Goal: Task Accomplishment & Management: Complete application form

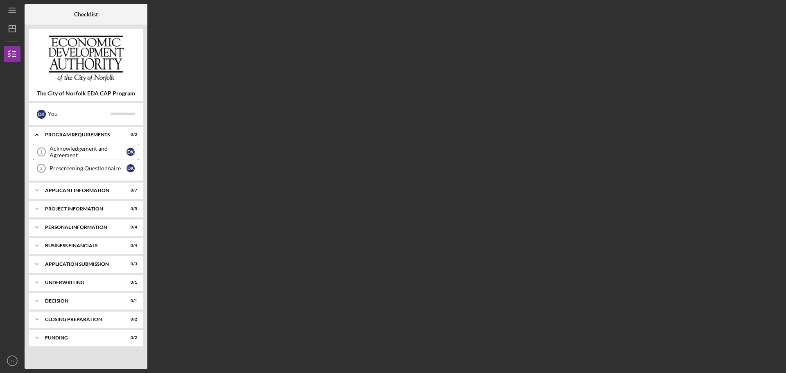
click at [76, 151] on div "Acknowledgement and Agreement" at bounding box center [88, 151] width 77 height 13
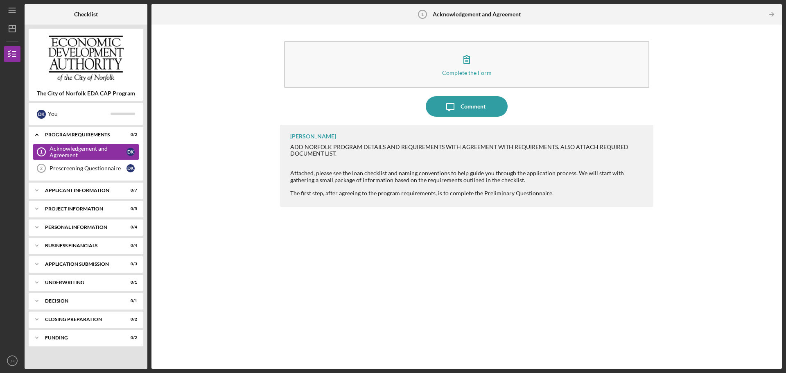
drag, startPoint x: 689, startPoint y: 287, endPoint x: 525, endPoint y: 295, distance: 163.5
click at [525, 295] on div "[PERSON_NAME] ADD NORFOLK PROGRAM DETAILS AND REQUIREMENTS WITH AGREEMENT WITH …" at bounding box center [466, 241] width 373 height 232
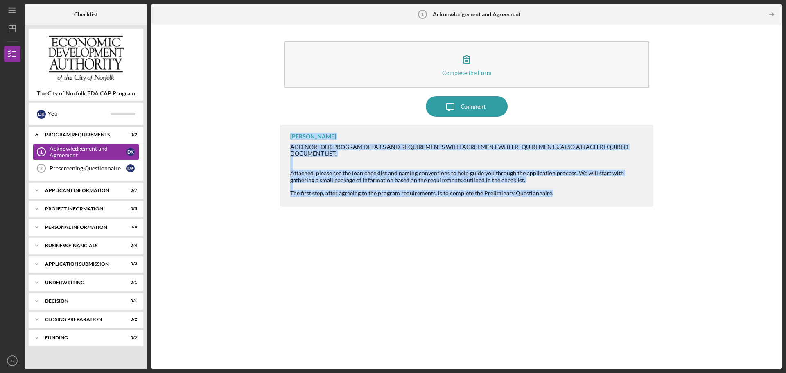
drag, startPoint x: 553, startPoint y: 192, endPoint x: 285, endPoint y: 137, distance: 274.7
click at [282, 138] on div "[PERSON_NAME] ADD NORFOLK PROGRAM DETAILS AND REQUIREMENTS WITH AGREEMENT WITH …" at bounding box center [466, 166] width 373 height 82
click at [289, 135] on div "[PERSON_NAME] ADD NORFOLK PROGRAM DETAILS AND REQUIREMENTS WITH AGREEMENT WITH …" at bounding box center [466, 166] width 373 height 82
click at [291, 135] on div "[PERSON_NAME]" at bounding box center [313, 136] width 46 height 7
drag, startPoint x: 497, startPoint y: 183, endPoint x: 347, endPoint y: 175, distance: 150.9
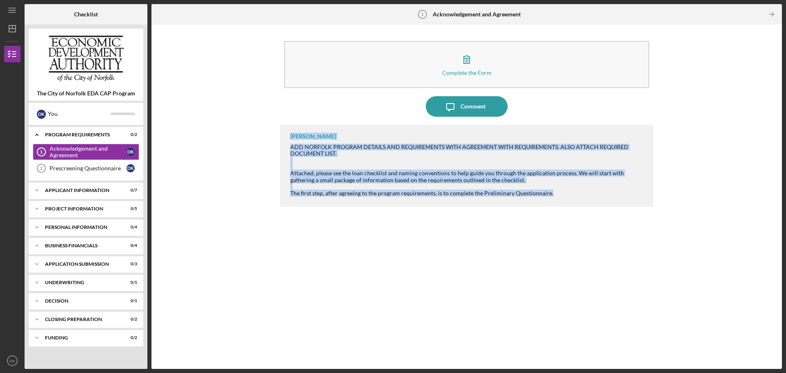
click at [288, 133] on div "[PERSON_NAME] ADD NORFOLK PROGRAM DETAILS AND REQUIREMENTS WITH AGREEMENT WITH …" at bounding box center [466, 166] width 373 height 82
click at [350, 181] on div "Attached, please see the loan checklist and naming conventions to help guide yo…" at bounding box center [467, 176] width 355 height 13
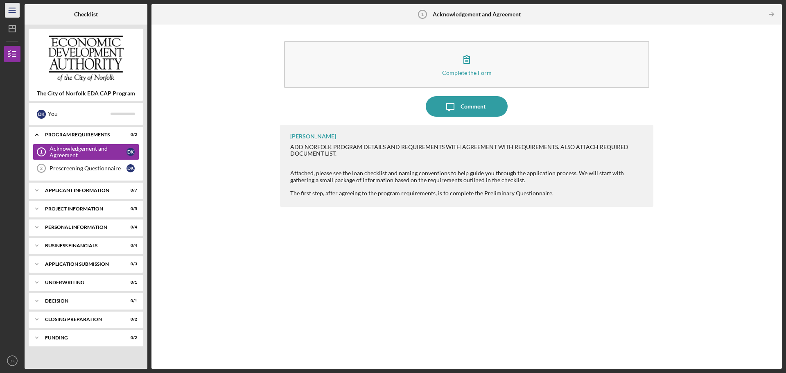
click at [10, 9] on icon "Icon/Menu" at bounding box center [12, 10] width 18 height 18
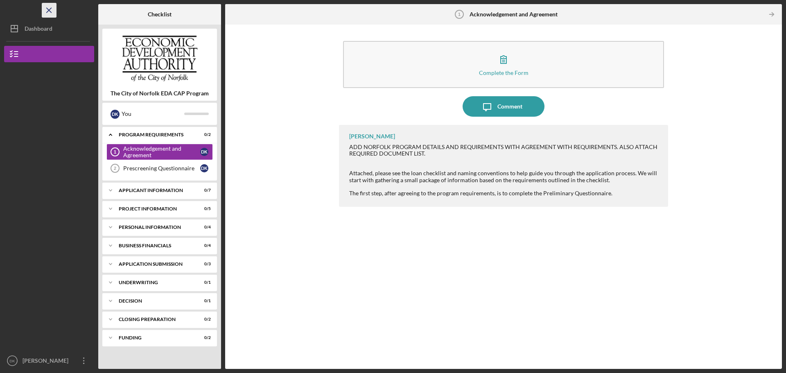
click at [49, 11] on icon "Icon/Menu Close" at bounding box center [49, 10] width 18 height 18
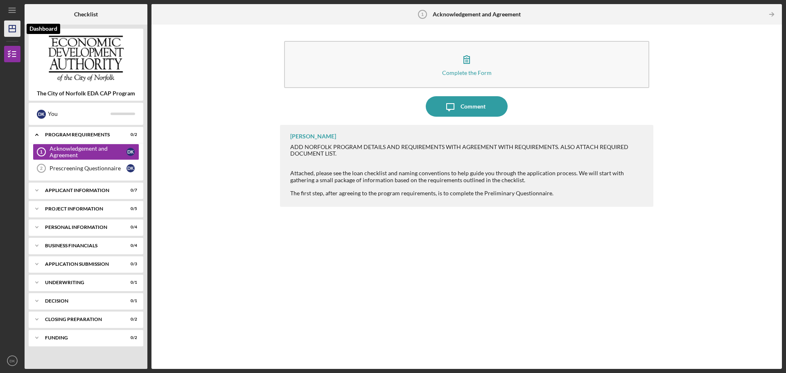
click at [14, 29] on line "button" at bounding box center [12, 29] width 7 height 0
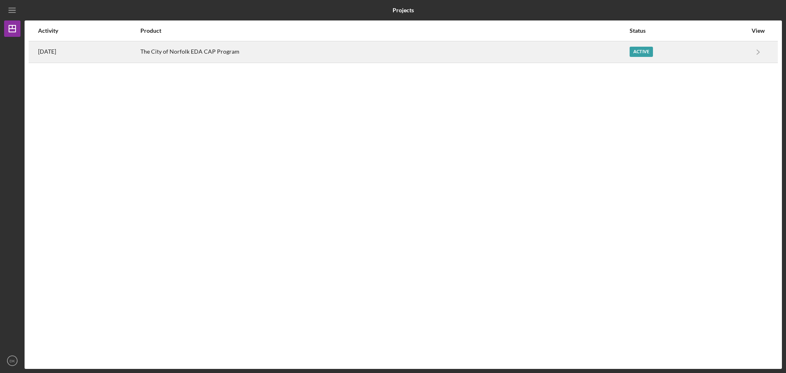
click at [241, 57] on div "The City of Norfolk EDA CAP Program" at bounding box center [384, 52] width 488 height 20
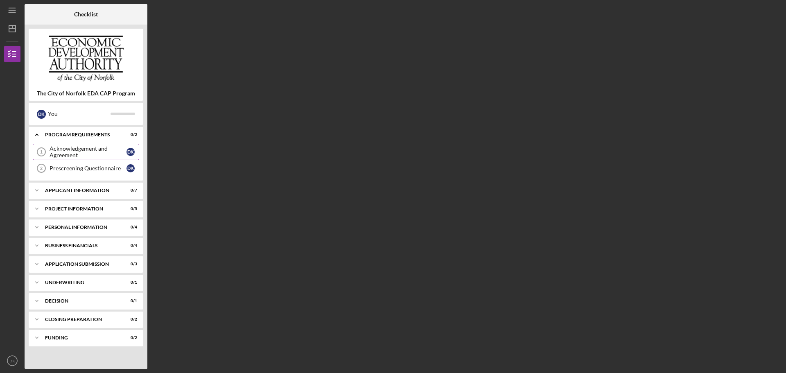
click at [87, 147] on div "Acknowledgement and Agreement" at bounding box center [88, 151] width 77 height 13
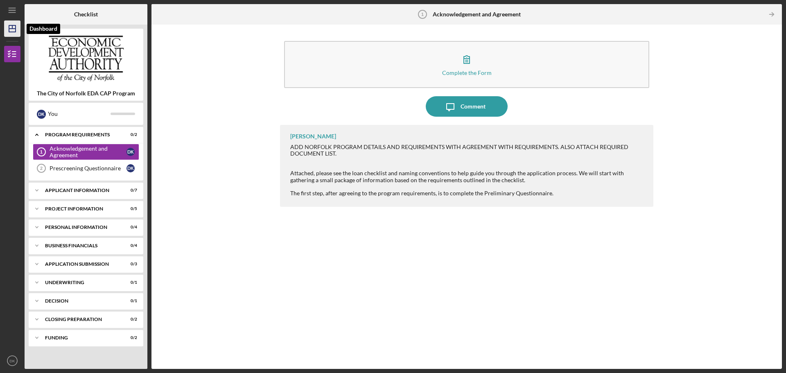
click at [9, 29] on g "button" at bounding box center [12, 28] width 7 height 7
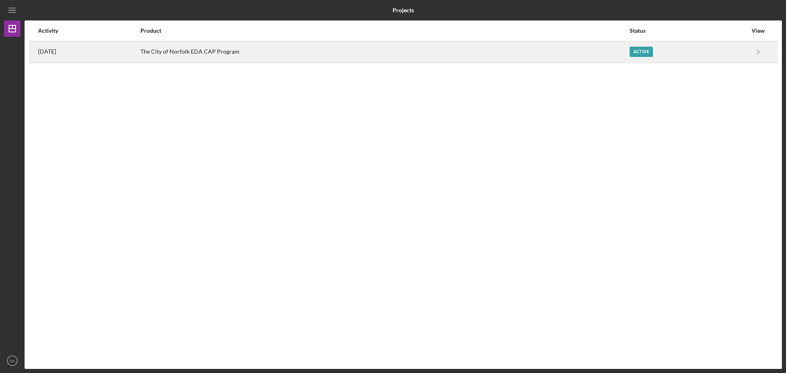
drag, startPoint x: 271, startPoint y: 55, endPoint x: 161, endPoint y: 56, distance: 110.1
click at [161, 56] on tr "[DATE] The City of [GEOGRAPHIC_DATA] EDA CAP Program Active Icon/Navigate The C…" at bounding box center [403, 52] width 749 height 22
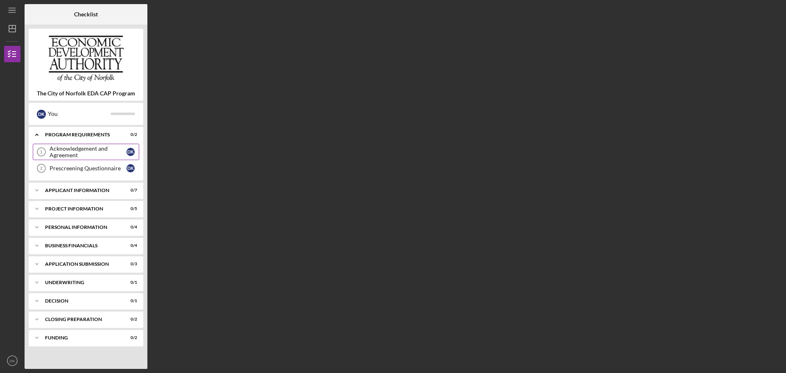
click at [90, 149] on div "Acknowledgement and Agreement" at bounding box center [88, 151] width 77 height 13
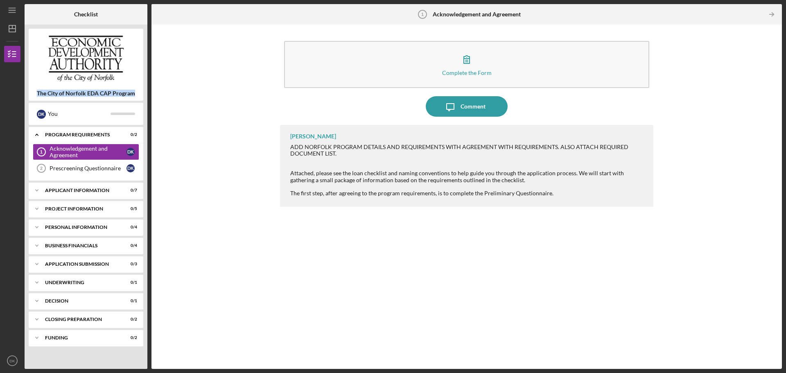
drag, startPoint x: 133, startPoint y: 93, endPoint x: 33, endPoint y: 91, distance: 100.7
click at [33, 91] on div "The City of Norfolk EDA CAP Program" at bounding box center [86, 93] width 115 height 7
copy b "The City of Norfolk EDA CAP Program"
click at [188, 167] on div "Complete the Form Form Icon/Message Comment [PERSON_NAME] ADD NORFOLK PROGRAM D…" at bounding box center [467, 197] width 622 height 336
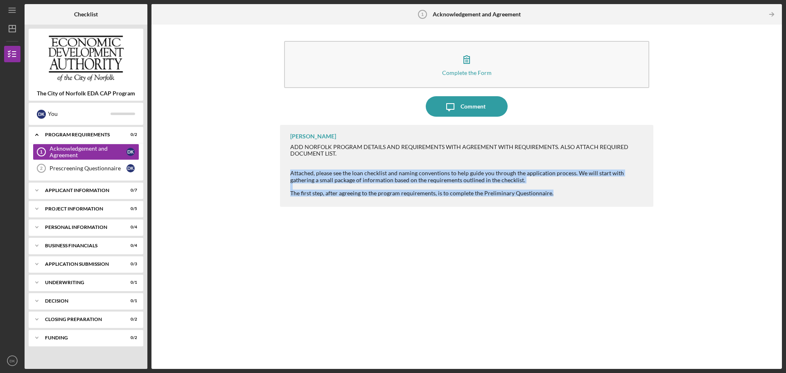
drag, startPoint x: 290, startPoint y: 174, endPoint x: 564, endPoint y: 207, distance: 276.2
click at [565, 206] on div "[PERSON_NAME] ADD NORFOLK PROGRAM DETAILS AND REQUIREMENTS WITH AGREEMENT WITH …" at bounding box center [466, 166] width 373 height 82
click at [546, 227] on div "[PERSON_NAME] ADD NORFOLK PROGRAM DETAILS AND REQUIREMENTS WITH AGREEMENT WITH …" at bounding box center [466, 241] width 373 height 232
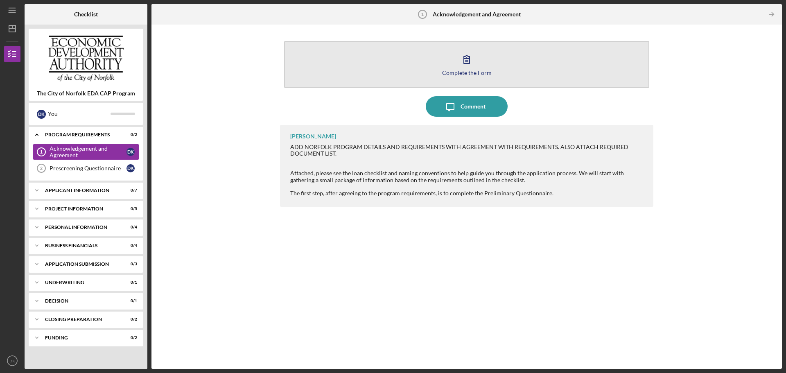
click at [479, 75] on div "Complete the Form" at bounding box center [467, 73] width 50 height 6
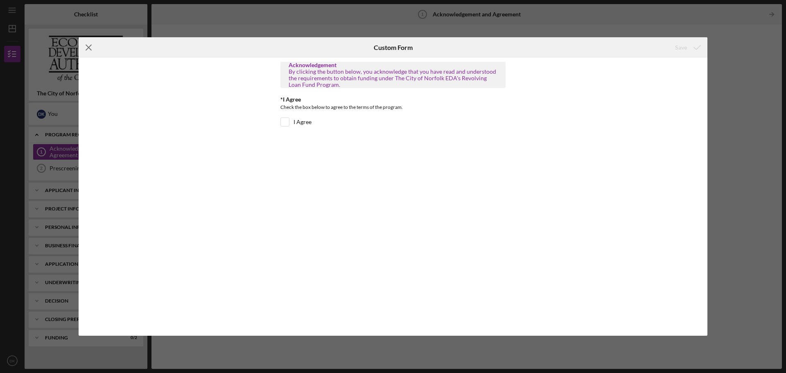
click at [85, 49] on icon "Icon/Menu Close" at bounding box center [89, 47] width 20 height 20
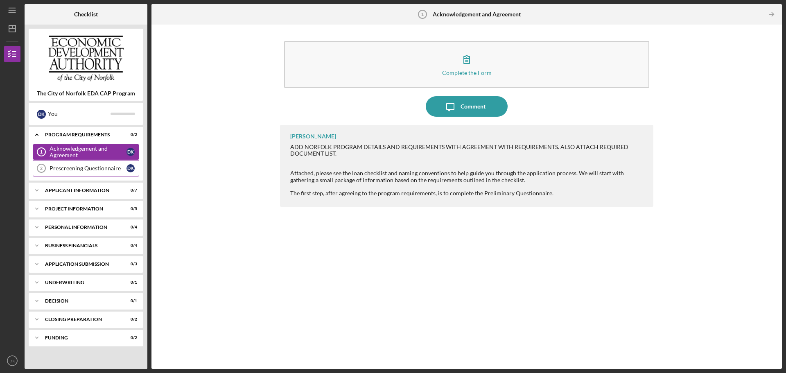
click at [85, 164] on link "Prescreening Questionnaire 2 Prescreening Questionnaire D K" at bounding box center [86, 168] width 106 height 16
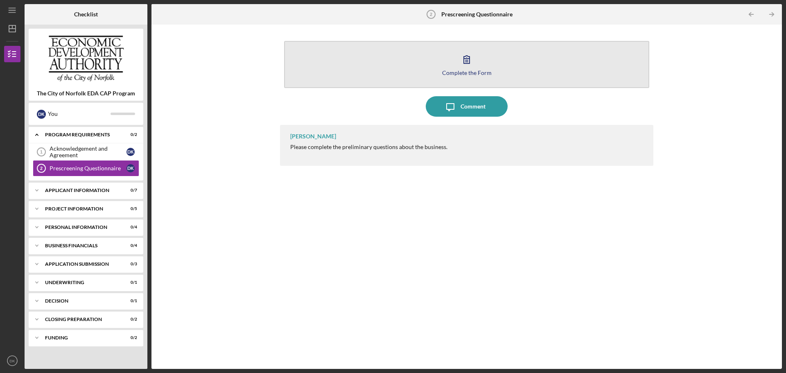
click at [468, 67] on icon "button" at bounding box center [466, 59] width 20 height 20
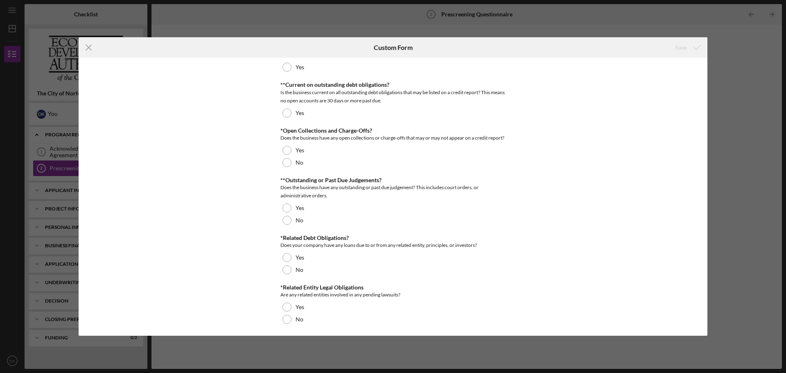
scroll to position [582, 0]
drag, startPoint x: 90, startPoint y: 47, endPoint x: 130, endPoint y: 56, distance: 41.5
click at [90, 47] on icon "Icon/Menu Close" at bounding box center [89, 47] width 20 height 20
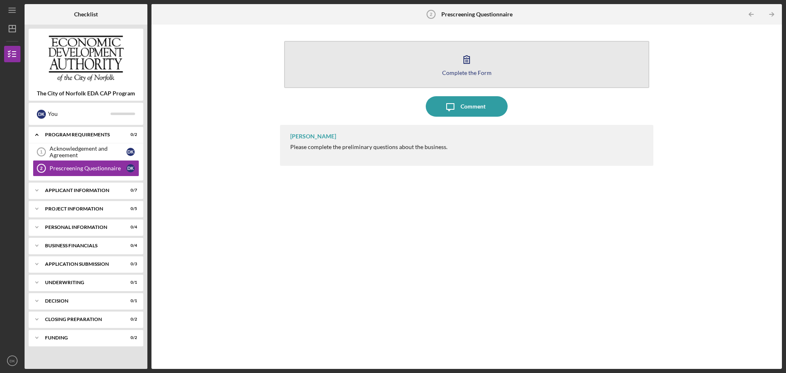
click at [457, 76] on div "Complete the Form" at bounding box center [467, 73] width 50 height 6
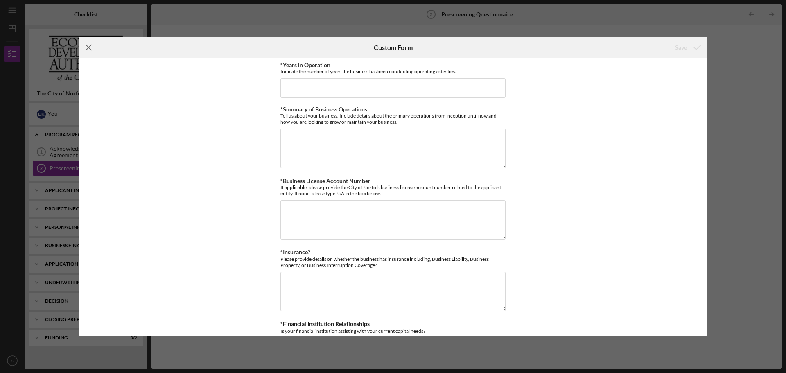
click at [84, 48] on icon "Icon/Menu Close" at bounding box center [89, 47] width 20 height 20
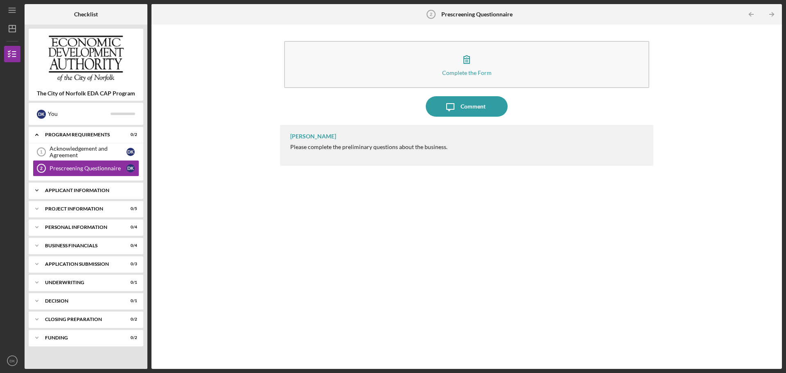
click at [76, 190] on div "APPLICANT INFORMATION" at bounding box center [89, 190] width 88 height 5
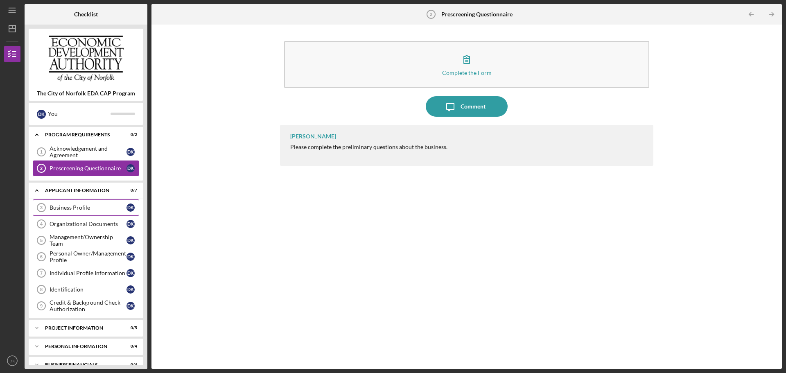
click at [75, 207] on div "Business Profile" at bounding box center [88, 207] width 77 height 7
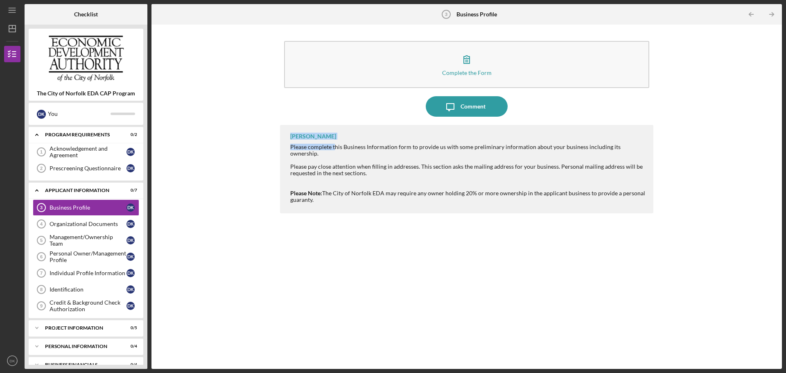
drag, startPoint x: 300, startPoint y: 137, endPoint x: 285, endPoint y: 135, distance: 14.9
click at [285, 135] on div "[PERSON_NAME] Please complete this Business Information form to provide us with…" at bounding box center [466, 169] width 373 height 88
click at [341, 145] on div "Please complete this Business Information form to provide us with some prelimin…" at bounding box center [467, 150] width 355 height 13
drag, startPoint x: 333, startPoint y: 138, endPoint x: 281, endPoint y: 136, distance: 52.4
click at [281, 136] on div "[PERSON_NAME] Please complete this Business Information form to provide us with…" at bounding box center [466, 169] width 373 height 88
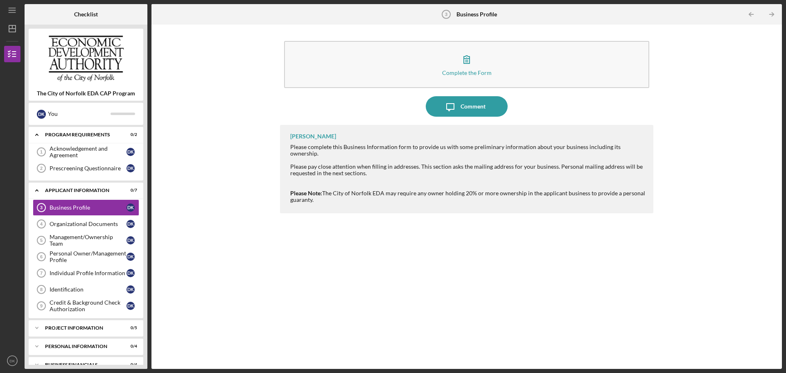
click at [326, 137] on div "[PERSON_NAME]" at bounding box center [313, 136] width 46 height 7
click at [327, 137] on div "[PERSON_NAME]" at bounding box center [313, 136] width 46 height 7
click at [69, 150] on div "Acknowledgement and Agreement" at bounding box center [88, 151] width 77 height 13
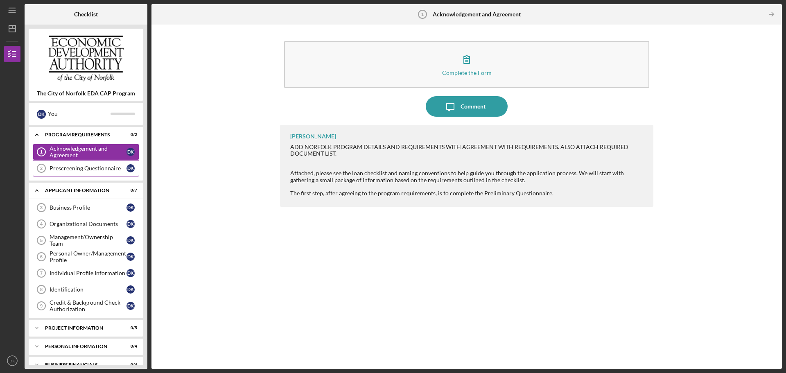
click at [75, 165] on link "Prescreening Questionnaire 2 Prescreening Questionnaire D K" at bounding box center [86, 168] width 106 height 16
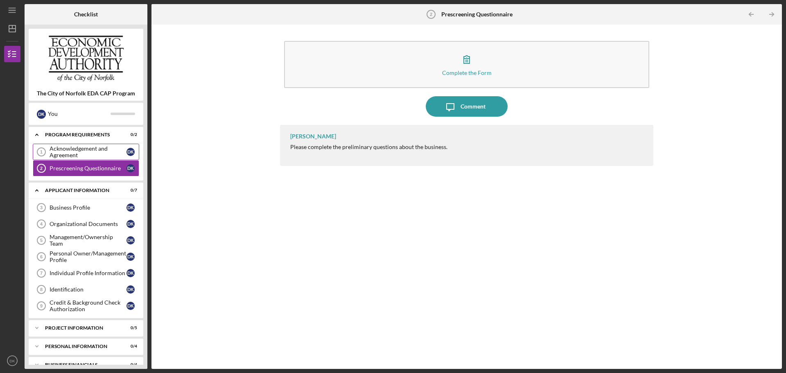
click at [74, 155] on div "Acknowledgement and Agreement" at bounding box center [88, 151] width 77 height 13
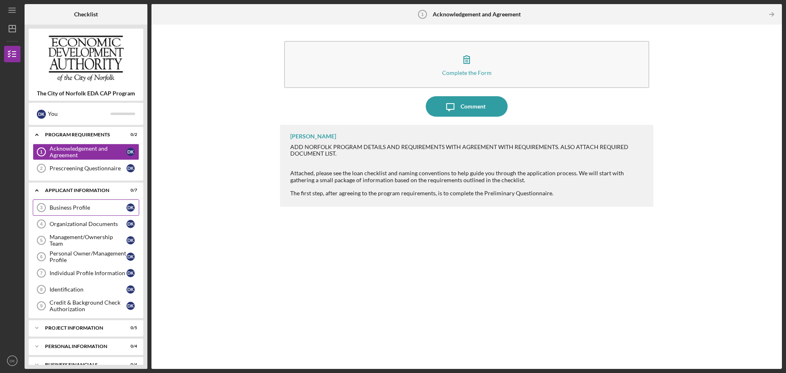
click at [71, 201] on link "Business Profile 3 Business Profile D K" at bounding box center [86, 207] width 106 height 16
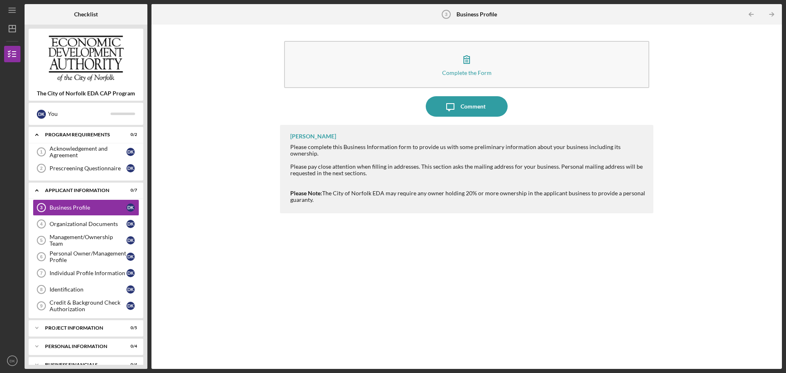
drag, startPoint x: 329, startPoint y: 138, endPoint x: 269, endPoint y: 138, distance: 59.8
click at [269, 138] on div "Complete the Form Form Icon/Message Comment [PERSON_NAME] Please complete this …" at bounding box center [467, 197] width 622 height 336
click at [334, 139] on div "[PERSON_NAME] Please complete this Business Information form to provide us with…" at bounding box center [466, 169] width 373 height 88
click at [73, 233] on link "Management/Ownership Team 5 Management/Ownership Team D K" at bounding box center [86, 240] width 106 height 16
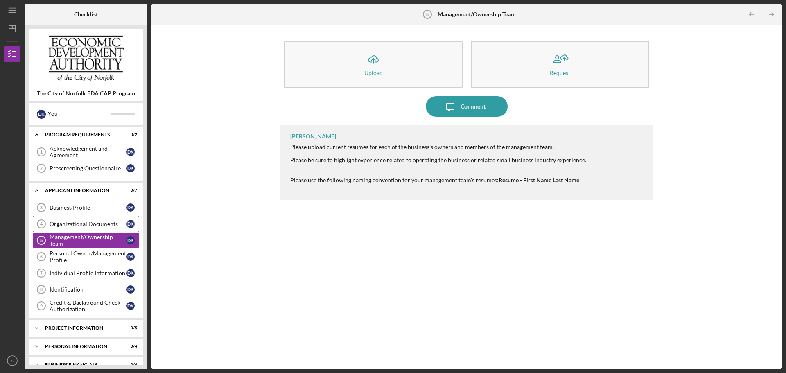
click at [77, 225] on div "Organizational Documents" at bounding box center [88, 224] width 77 height 7
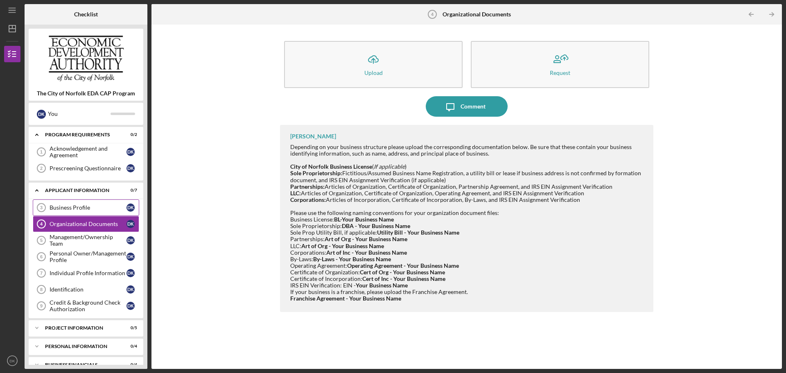
click at [82, 209] on div "Business Profile" at bounding box center [88, 207] width 77 height 7
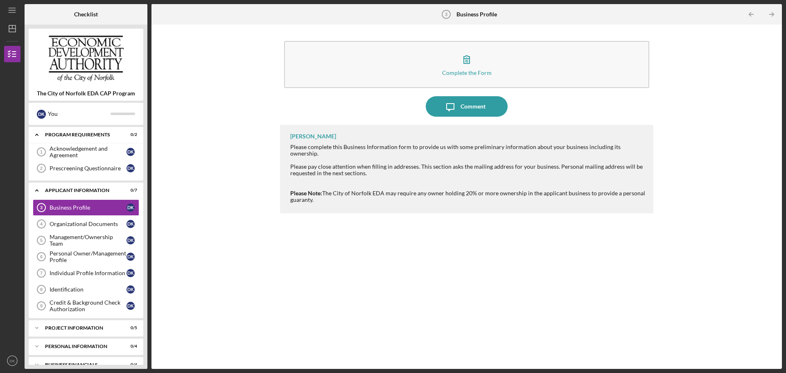
click at [359, 138] on div "[PERSON_NAME] Please complete this Business Information form to provide us with…" at bounding box center [466, 169] width 373 height 88
drag, startPoint x: 352, startPoint y: 137, endPoint x: 315, endPoint y: 136, distance: 36.8
click at [315, 136] on div "[PERSON_NAME] Please complete this Business Information form to provide us with…" at bounding box center [466, 169] width 373 height 88
click at [316, 136] on div "[PERSON_NAME]" at bounding box center [313, 136] width 46 height 7
click at [336, 137] on div "[PERSON_NAME] Please complete this Business Information form to provide us with…" at bounding box center [466, 169] width 373 height 88
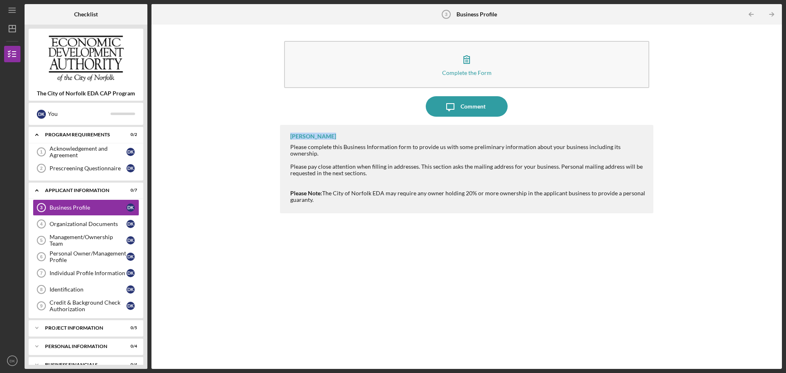
drag, startPoint x: 327, startPoint y: 137, endPoint x: 280, endPoint y: 139, distance: 46.3
click at [280, 139] on div "[PERSON_NAME] Please complete this Business Information form to provide us with…" at bounding box center [466, 169] width 373 height 88
click at [299, 135] on div "[PERSON_NAME]" at bounding box center [313, 136] width 46 height 7
click at [469, 106] on div "Comment" at bounding box center [473, 106] width 25 height 20
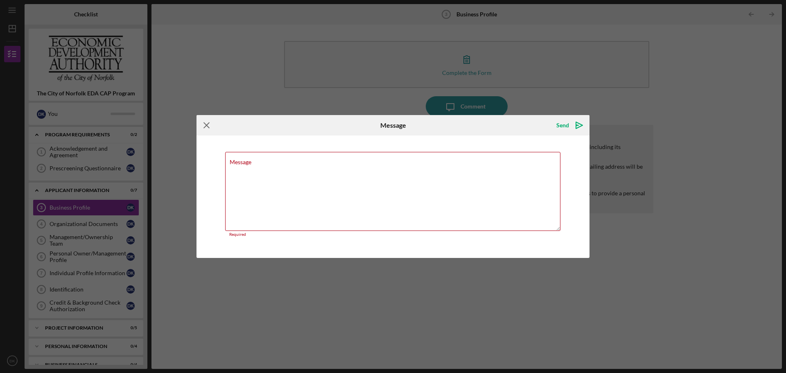
click at [208, 130] on icon "Icon/Menu Close" at bounding box center [206, 125] width 20 height 20
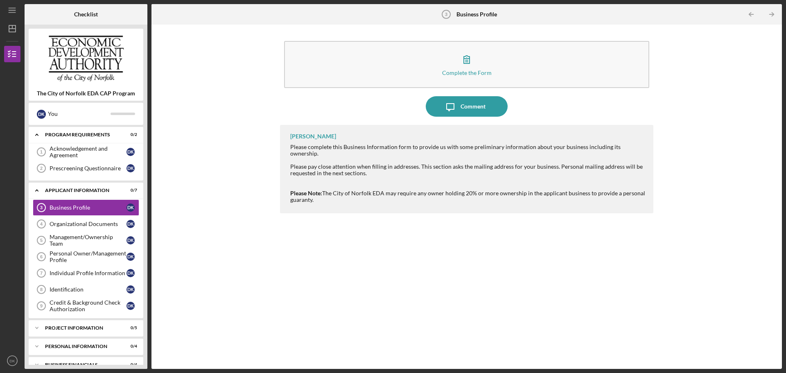
drag, startPoint x: 328, startPoint y: 138, endPoint x: 290, endPoint y: 137, distance: 38.5
click at [290, 137] on div "[PERSON_NAME] Please complete this Business Information form to provide us with…" at bounding box center [466, 169] width 373 height 88
click at [315, 157] on div at bounding box center [467, 160] width 355 height 7
click at [95, 153] on div "Acknowledgement and Agreement" at bounding box center [88, 151] width 77 height 13
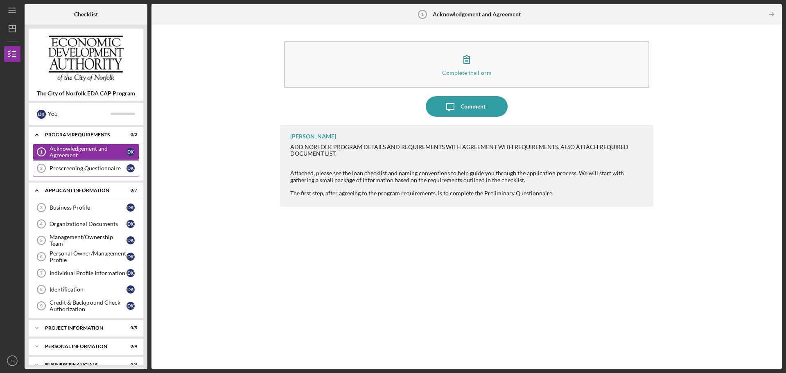
click at [95, 167] on div "Prescreening Questionnaire" at bounding box center [88, 168] width 77 height 7
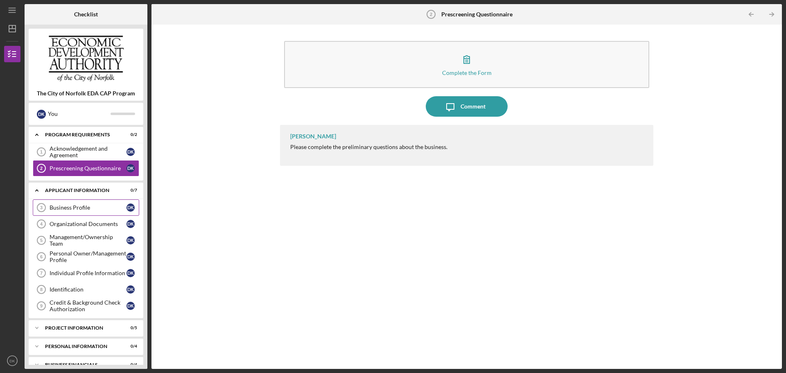
click at [90, 203] on link "Business Profile 3 Business Profile D K" at bounding box center [86, 207] width 106 height 16
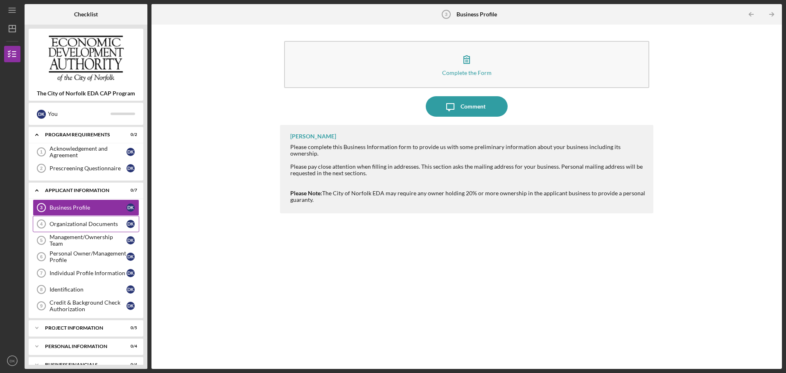
click at [88, 222] on div "Organizational Documents" at bounding box center [88, 224] width 77 height 7
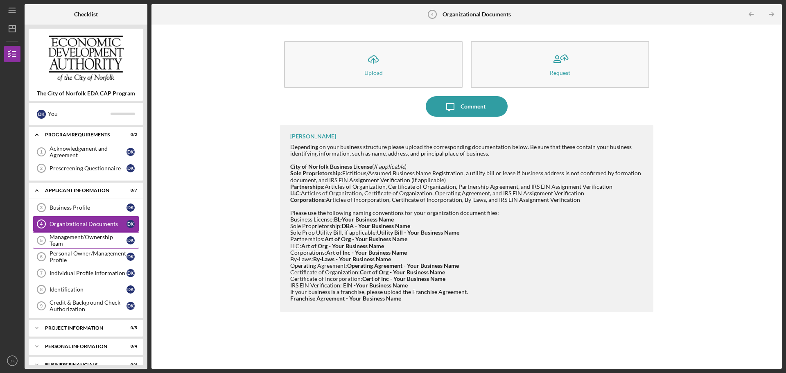
click at [84, 233] on link "Management/Ownership Team 5 Management/Ownership Team D K" at bounding box center [86, 240] width 106 height 16
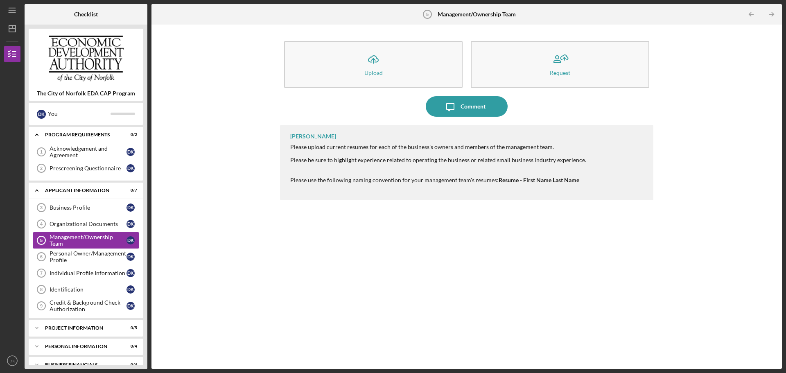
click at [85, 248] on link "Management/Ownership Team 5 Management/Ownership Team D K" at bounding box center [86, 240] width 106 height 16
drag, startPoint x: 84, startPoint y: 262, endPoint x: 81, endPoint y: 270, distance: 7.6
click at [83, 262] on div "Personal Owner/Management Profile" at bounding box center [88, 256] width 77 height 13
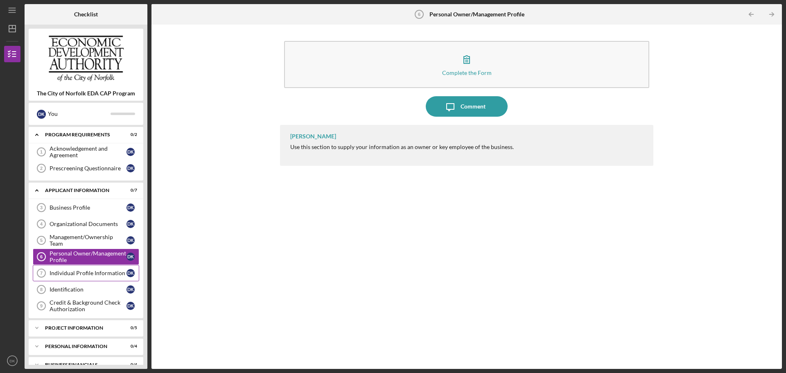
click at [80, 275] on div "Individual Profile Information" at bounding box center [88, 273] width 77 height 7
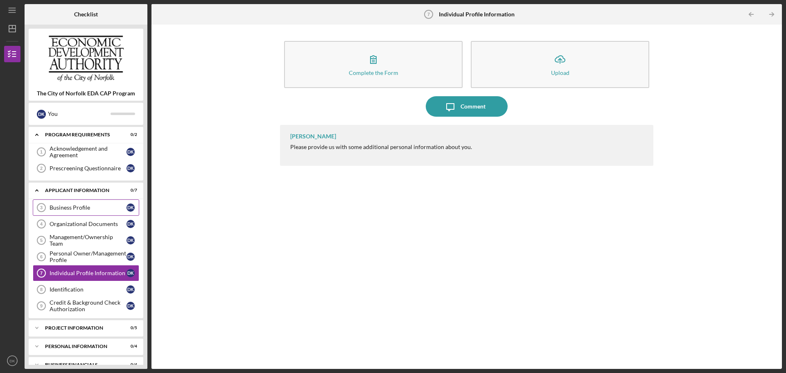
click at [80, 213] on link "Business Profile 3 Business Profile D K" at bounding box center [86, 207] width 106 height 16
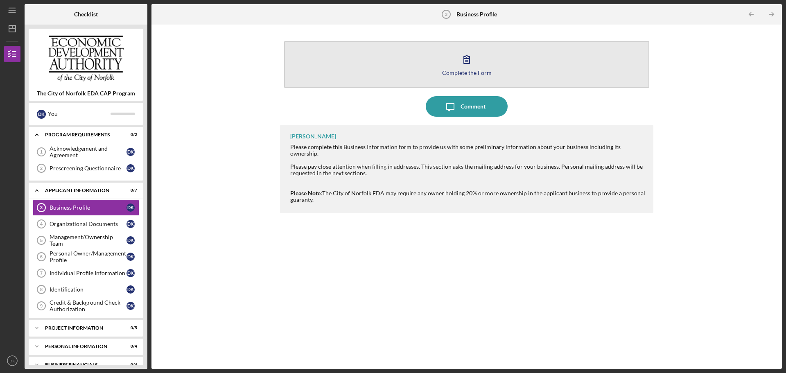
click at [477, 61] on button "Complete the Form Form" at bounding box center [466, 64] width 365 height 47
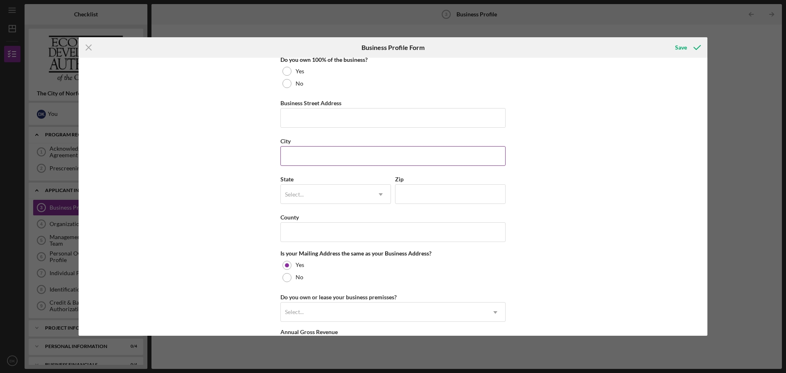
scroll to position [450, 0]
click at [288, 81] on div at bounding box center [286, 83] width 9 height 9
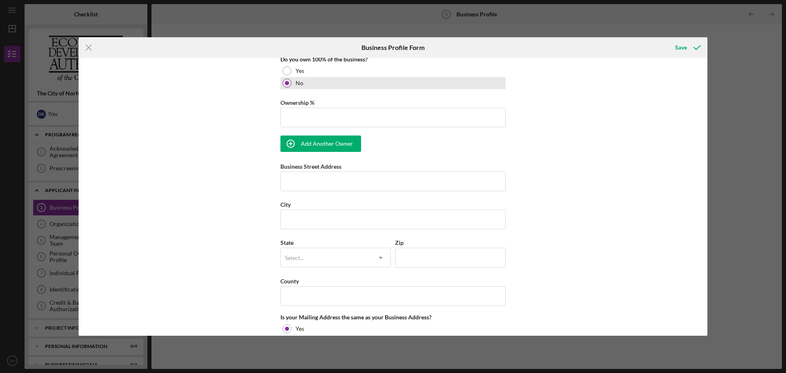
click at [288, 81] on div at bounding box center [286, 83] width 9 height 9
click at [292, 66] on div "Yes" at bounding box center [392, 71] width 225 height 12
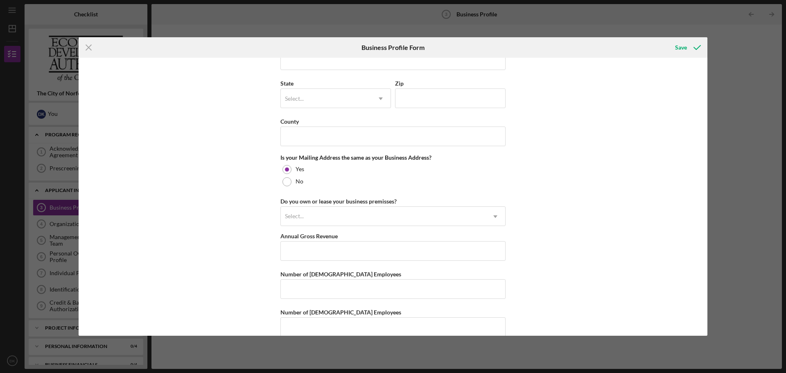
scroll to position [559, 0]
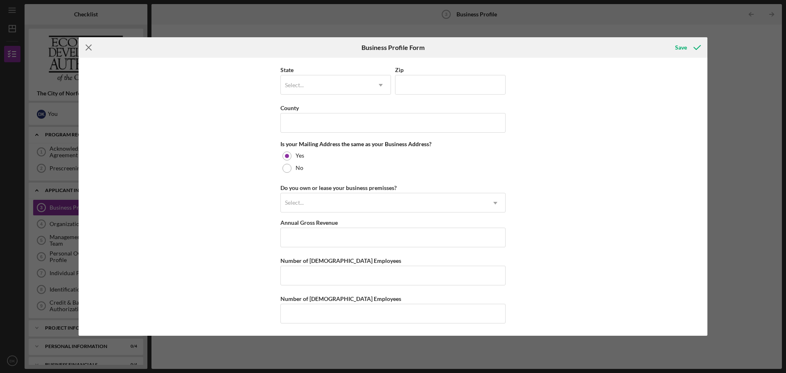
click at [88, 42] on icon "Icon/Menu Close" at bounding box center [89, 47] width 20 height 20
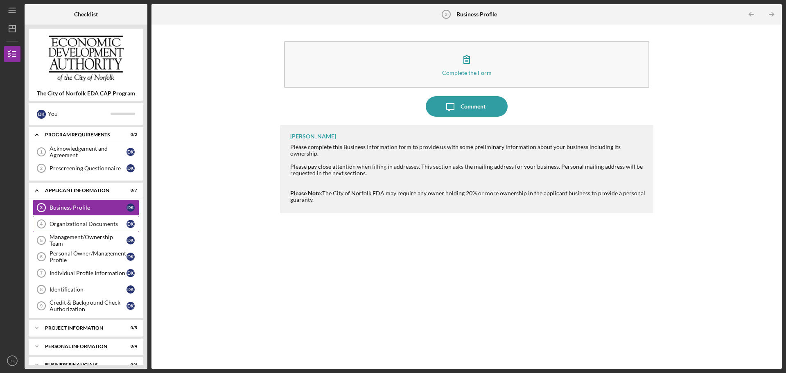
click at [104, 220] on link "Organizational Documents 4 Organizational Documents D K" at bounding box center [86, 224] width 106 height 16
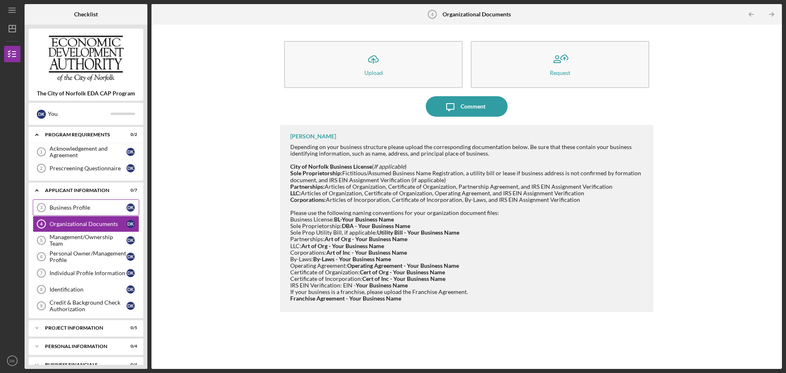
click at [104, 206] on div "Business Profile" at bounding box center [88, 207] width 77 height 7
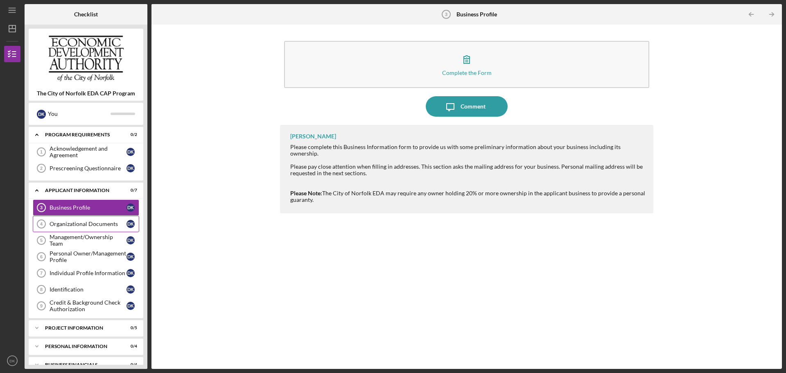
click at [104, 219] on link "Organizational Documents 4 Organizational Documents D K" at bounding box center [86, 224] width 106 height 16
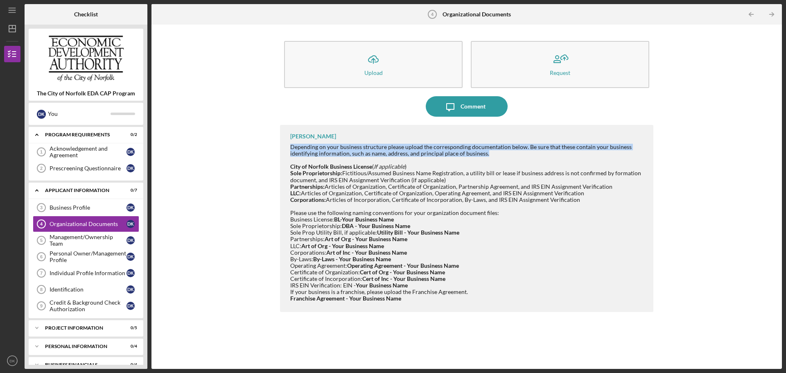
drag, startPoint x: 314, startPoint y: 149, endPoint x: 499, endPoint y: 156, distance: 186.0
click at [499, 156] on div "Depending on your business structure please upload the corresponding documentat…" at bounding box center [467, 150] width 355 height 13
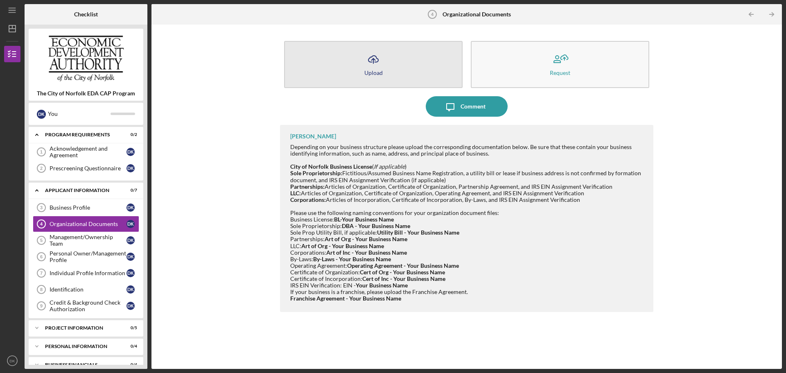
click at [388, 57] on button "Icon/Upload Upload" at bounding box center [373, 64] width 178 height 47
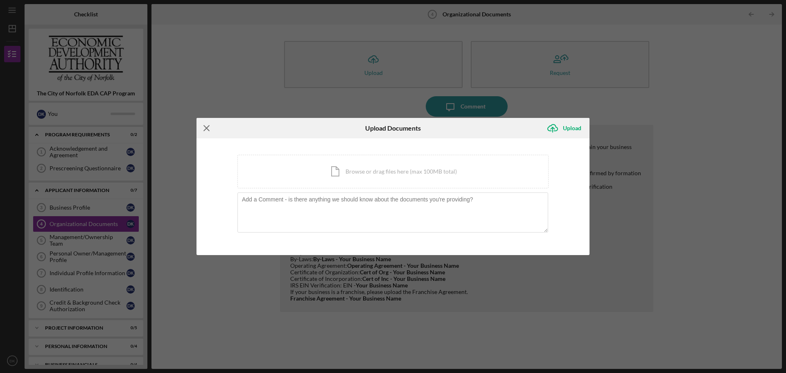
click at [202, 131] on icon "Icon/Menu Close" at bounding box center [206, 128] width 20 height 20
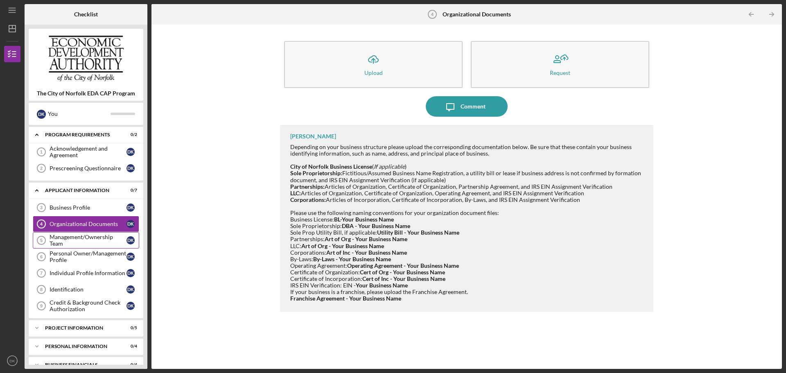
click at [101, 237] on div "Management/Ownership Team" at bounding box center [88, 240] width 77 height 13
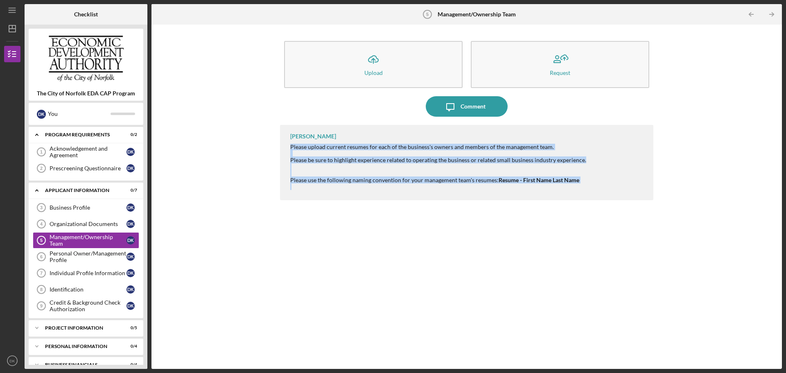
drag, startPoint x: 286, startPoint y: 147, endPoint x: 550, endPoint y: 187, distance: 266.7
click at [550, 187] on div "[PERSON_NAME] Please upload current resumes for each of the business's owners a…" at bounding box center [466, 162] width 373 height 75
click at [551, 190] on div "[PERSON_NAME] Please upload current resumes for each of the business's owners a…" at bounding box center [466, 162] width 373 height 75
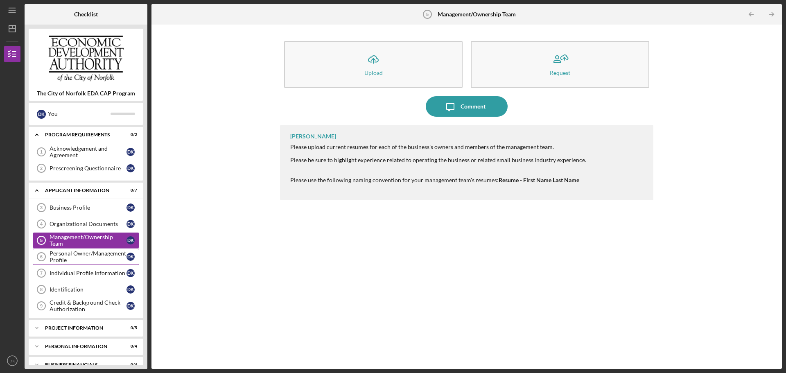
click at [86, 251] on div "Personal Owner/Management Profile" at bounding box center [88, 256] width 77 height 13
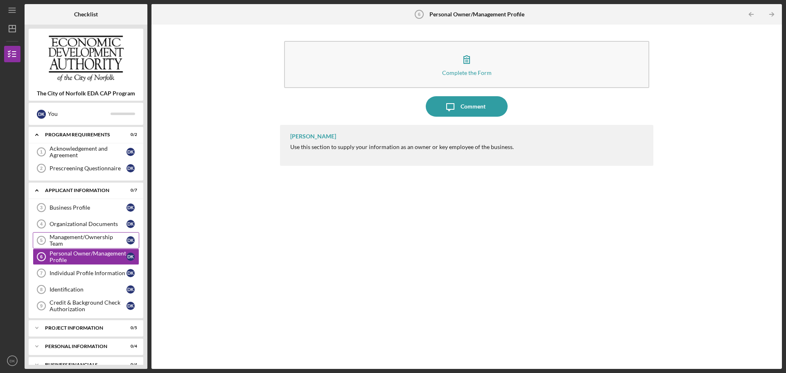
click at [56, 237] on div "Management/Ownership Team" at bounding box center [88, 240] width 77 height 13
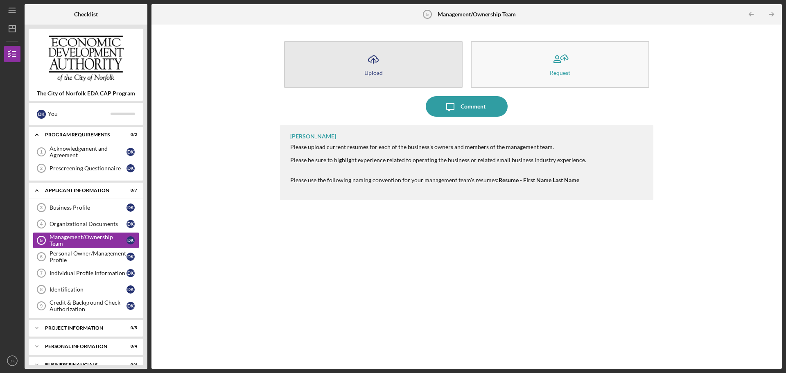
click at [372, 78] on button "Icon/Upload Upload" at bounding box center [373, 64] width 178 height 47
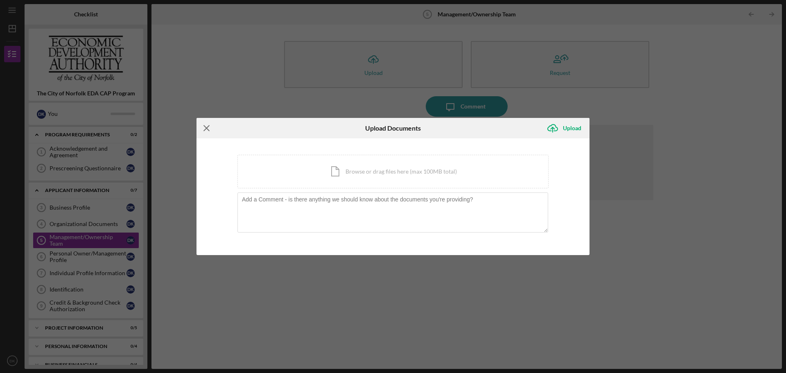
click at [201, 127] on icon "Icon/Menu Close" at bounding box center [206, 128] width 20 height 20
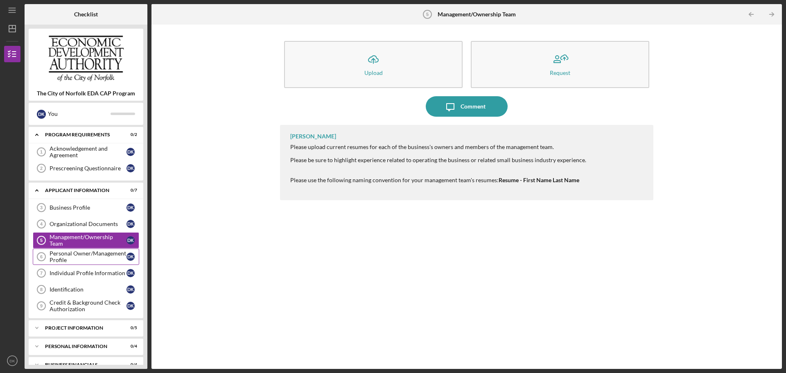
click at [63, 260] on div "Personal Owner/Management Profile" at bounding box center [88, 256] width 77 height 13
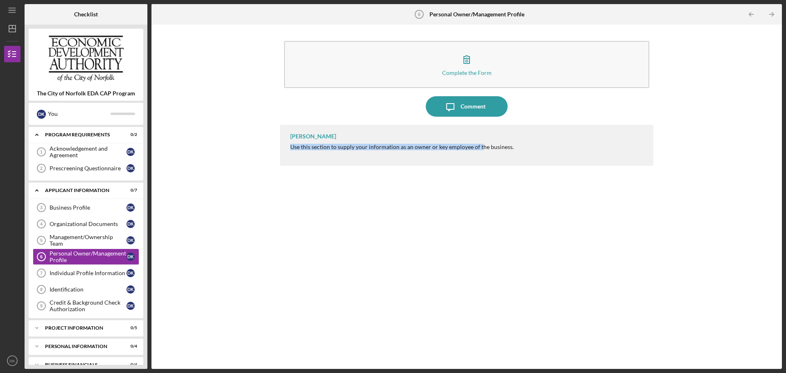
drag, startPoint x: 290, startPoint y: 147, endPoint x: 501, endPoint y: 157, distance: 211.1
click at [481, 147] on div "Use this section to supply your information as an owner or key employee of the …" at bounding box center [402, 147] width 224 height 7
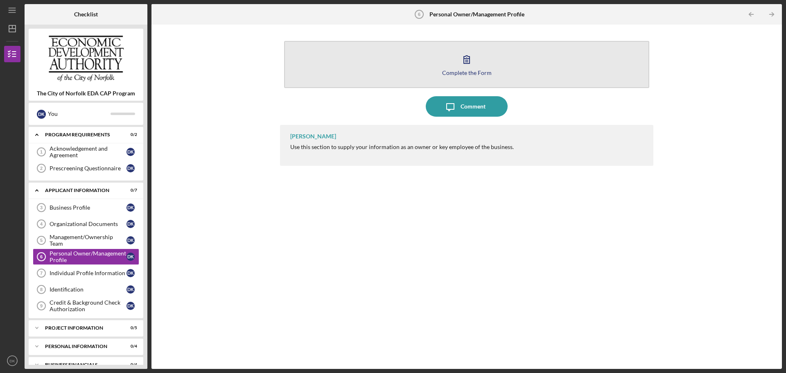
drag, startPoint x: 506, startPoint y: 161, endPoint x: 494, endPoint y: 75, distance: 86.8
click at [505, 157] on div "[PERSON_NAME] Use this section to supply your information as an owner or key em…" at bounding box center [466, 145] width 373 height 41
click at [493, 62] on button "Complete the Form Form" at bounding box center [466, 64] width 365 height 47
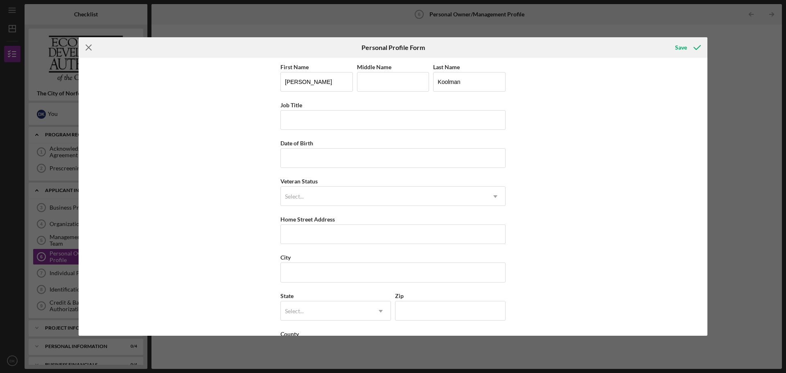
click at [84, 50] on icon "Icon/Menu Close" at bounding box center [89, 47] width 20 height 20
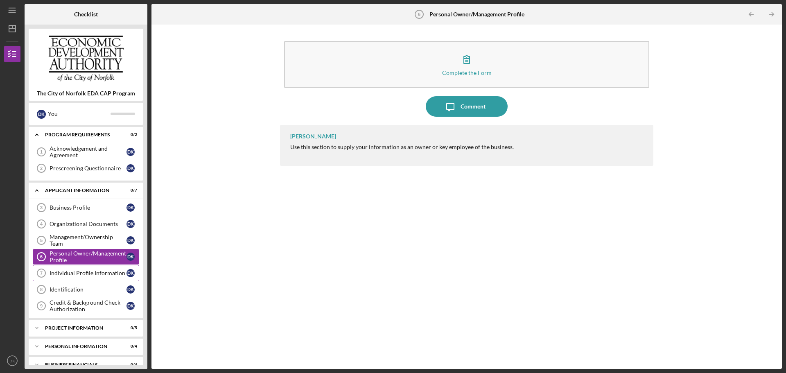
click at [95, 273] on div "Individual Profile Information" at bounding box center [88, 273] width 77 height 7
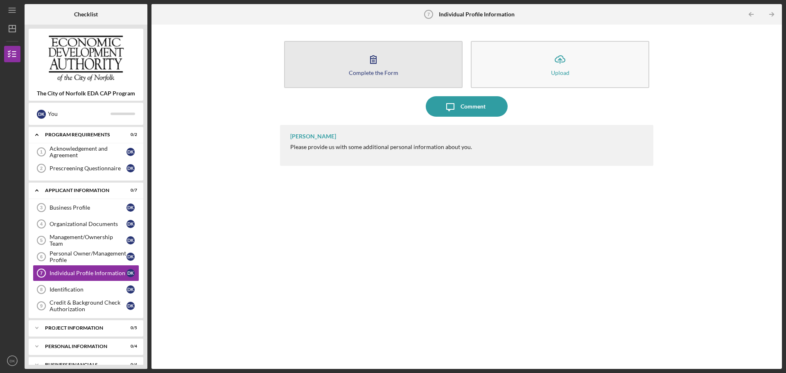
click at [354, 76] on button "Complete the Form Form" at bounding box center [373, 64] width 178 height 47
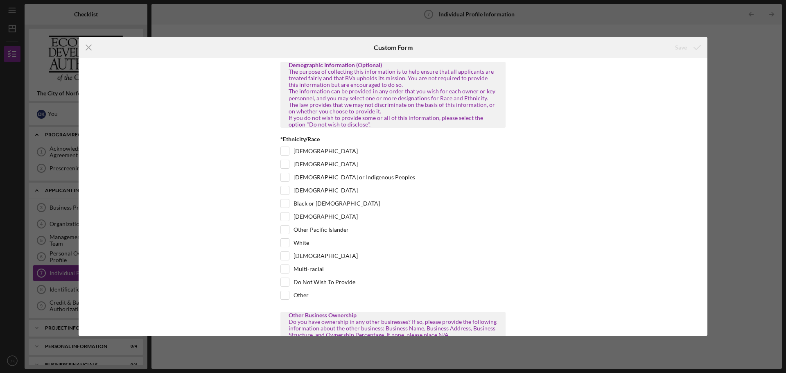
drag, startPoint x: 288, startPoint y: 124, endPoint x: 350, endPoint y: 132, distance: 63.1
click at [350, 128] on div "The purpose of collecting this information is to help ensure that all applicant…" at bounding box center [393, 97] width 209 height 59
click at [286, 260] on input "[DEMOGRAPHIC_DATA]" at bounding box center [285, 256] width 8 height 8
checkbox input "true"
click at [286, 247] on input "White" at bounding box center [285, 243] width 8 height 8
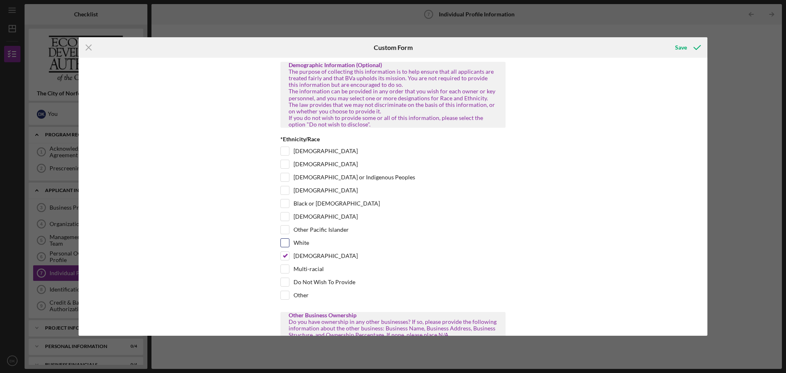
checkbox input "true"
click at [286, 260] on input "[DEMOGRAPHIC_DATA]" at bounding box center [285, 256] width 8 height 8
checkbox input "false"
click at [285, 247] on input "White" at bounding box center [285, 243] width 8 height 8
checkbox input "false"
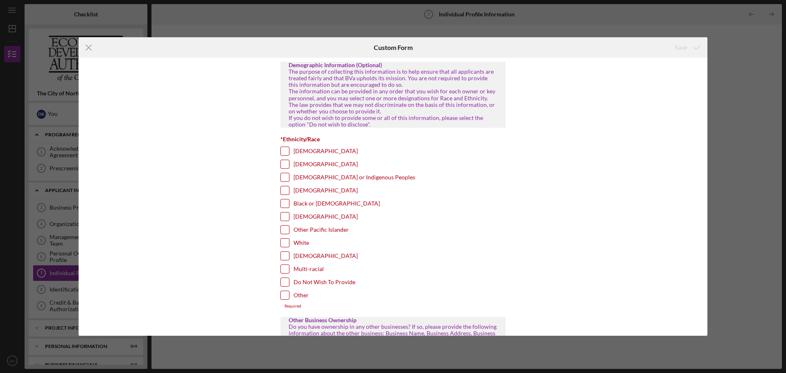
click at [422, 264] on div "[DEMOGRAPHIC_DATA]" at bounding box center [392, 257] width 225 height 13
click at [288, 287] on div at bounding box center [284, 282] width 9 height 9
click at [282, 286] on input "Do Not Wish To Provide" at bounding box center [285, 282] width 8 height 8
checkbox input "true"
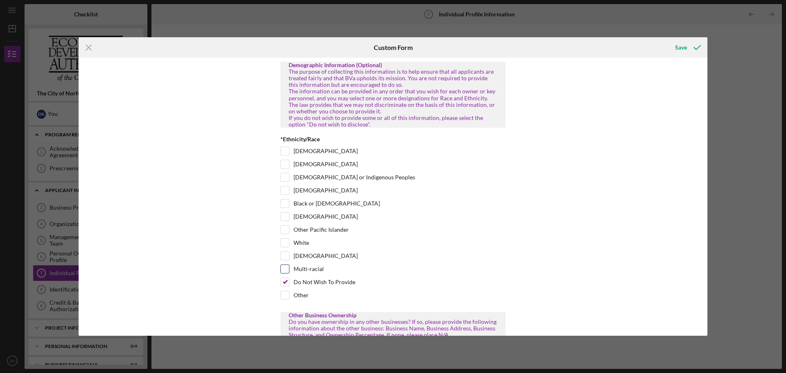
click at [408, 272] on div "Multi-racial" at bounding box center [392, 270] width 225 height 13
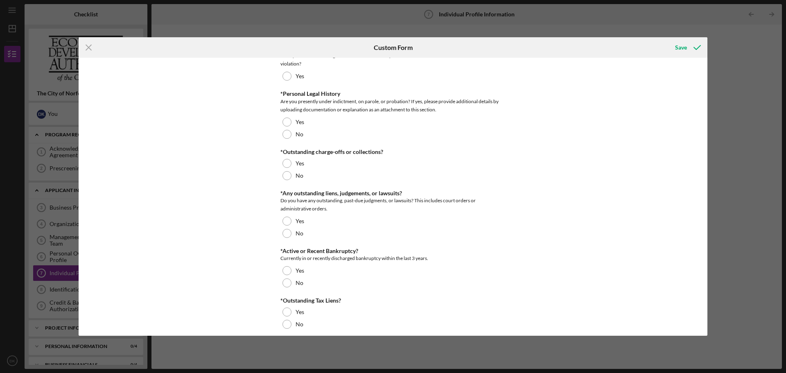
scroll to position [815, 0]
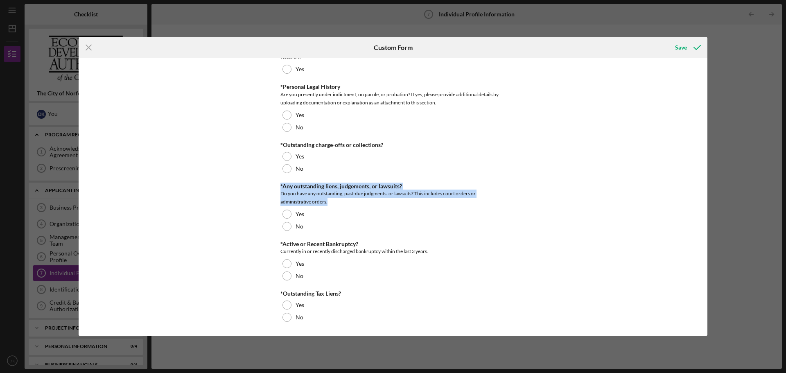
drag, startPoint x: 278, startPoint y: 186, endPoint x: 386, endPoint y: 200, distance: 109.3
click at [386, 200] on div "Demographic Information (Optional) The purpose of collecting this information i…" at bounding box center [393, 197] width 629 height 278
click at [384, 201] on div "Do you have any outstanding, past-due judgments, or lawsuits? This includes cou…" at bounding box center [392, 198] width 225 height 16
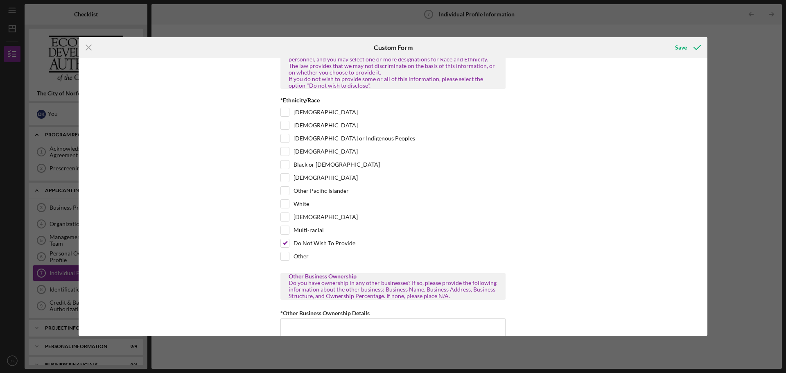
scroll to position [0, 0]
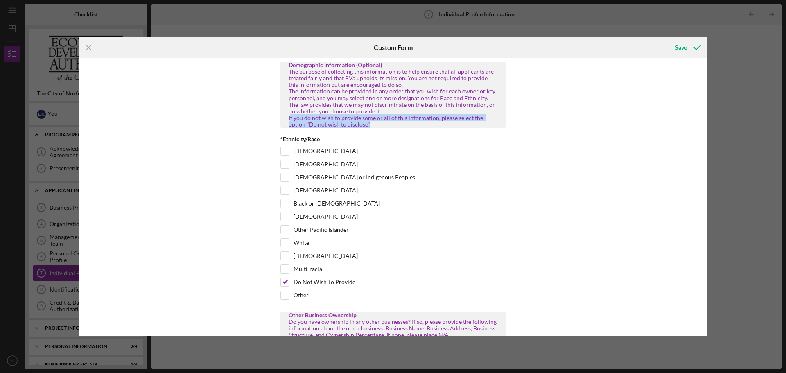
drag, startPoint x: 286, startPoint y: 124, endPoint x: 349, endPoint y: 132, distance: 63.1
click at [349, 128] on div "Demographic Information (Optional) The purpose of collecting this information i…" at bounding box center [392, 95] width 225 height 66
click at [510, 140] on div "Demographic Information (Optional) The purpose of collecting this information i…" at bounding box center [393, 197] width 629 height 278
click at [90, 45] on icon "Icon/Menu Close" at bounding box center [89, 47] width 20 height 20
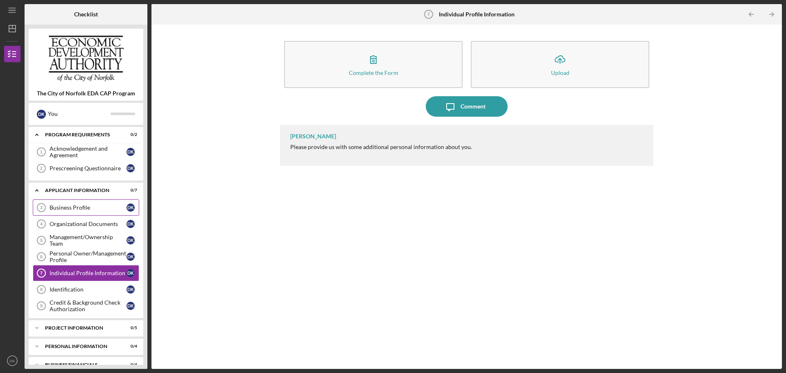
click at [78, 209] on div "Business Profile" at bounding box center [88, 207] width 77 height 7
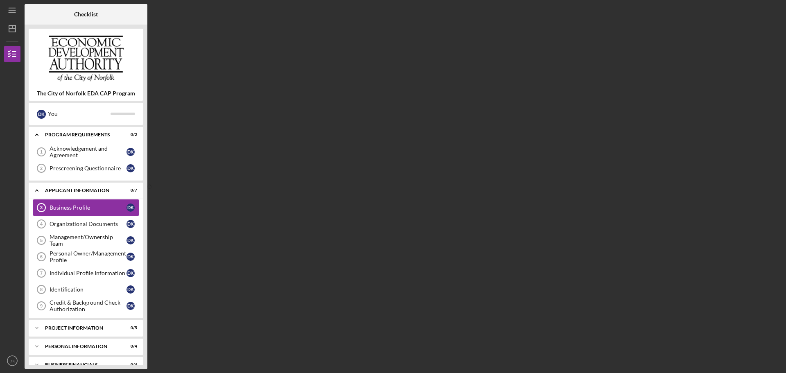
click at [83, 213] on link "Business Profile 3 Business Profile D K" at bounding box center [86, 207] width 106 height 16
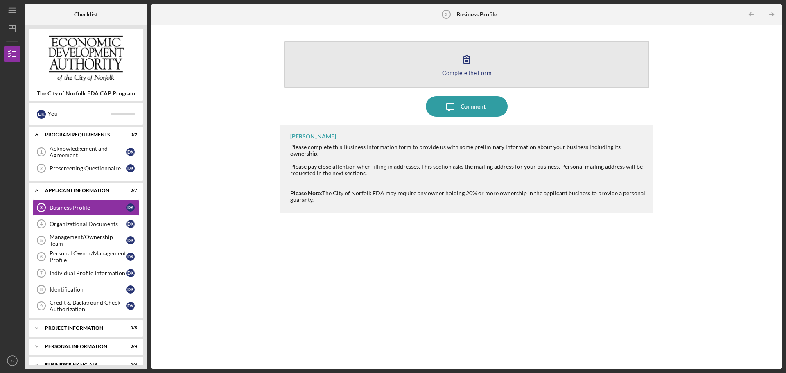
click at [481, 68] on button "Complete the Form Form" at bounding box center [466, 64] width 365 height 47
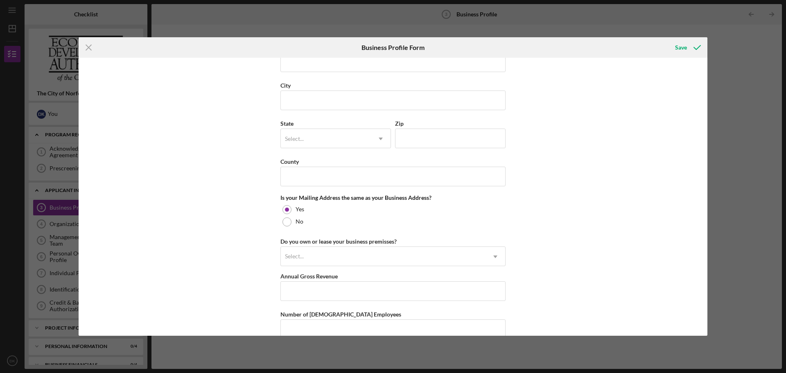
scroll to position [559, 0]
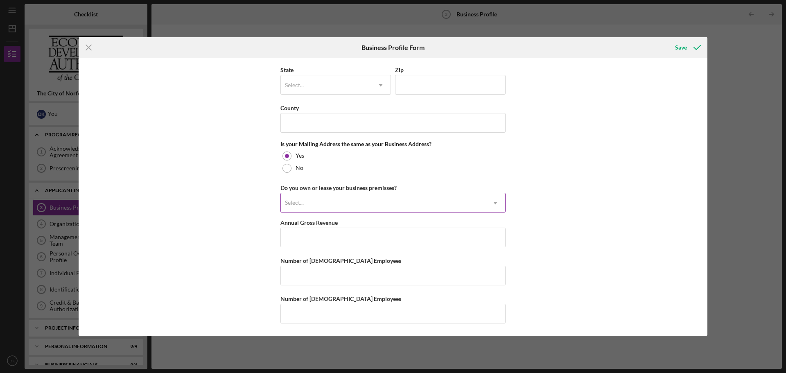
click at [479, 204] on div "Select..." at bounding box center [383, 203] width 205 height 19
click at [389, 189] on div "Do you own or lease your business premisses? Select... Icon/Dropdown Arrow" at bounding box center [392, 198] width 225 height 30
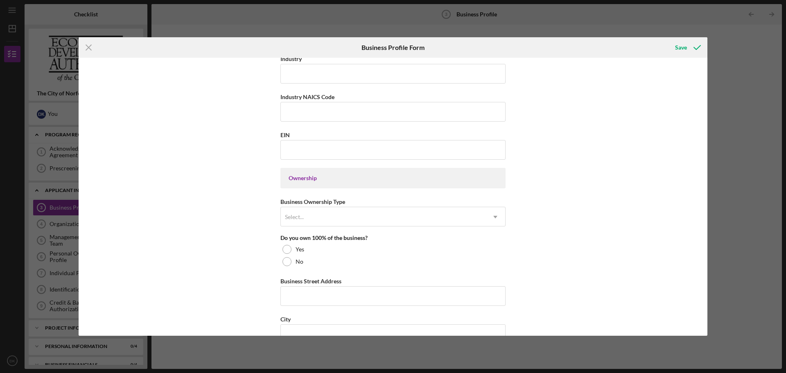
scroll to position [287, 0]
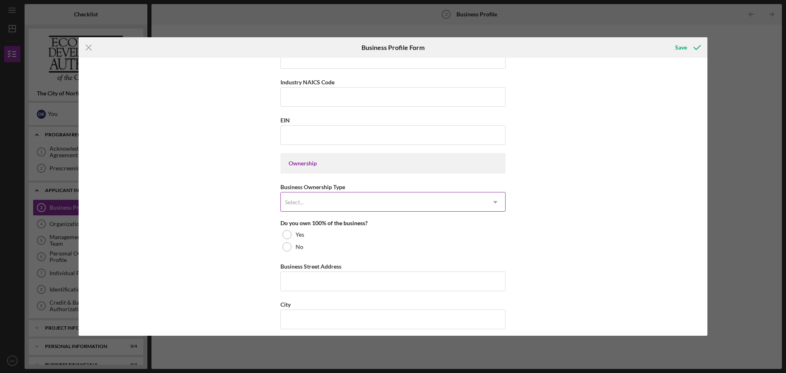
click at [475, 205] on div "Select..." at bounding box center [383, 202] width 205 height 19
click at [532, 234] on div "Business Name City of [GEOGRAPHIC_DATA] DBA Business Start Date Legal Structure…" at bounding box center [393, 197] width 629 height 278
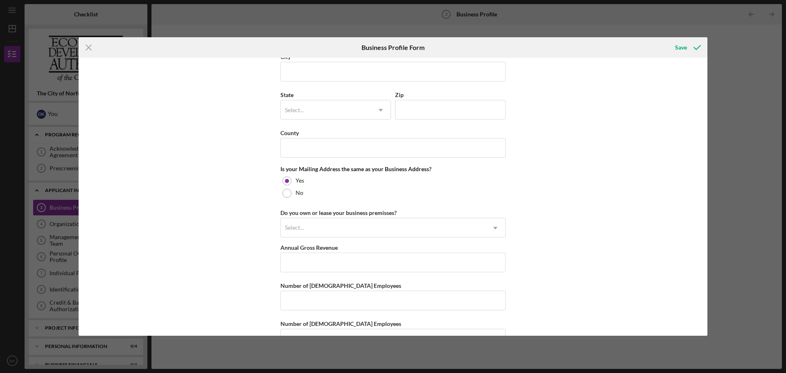
scroll to position [559, 0]
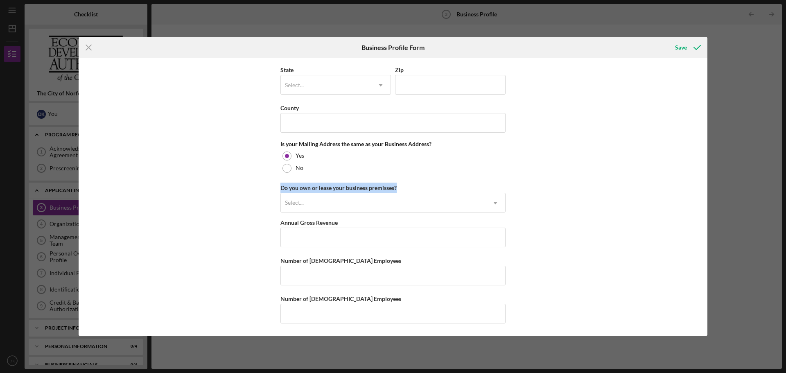
drag, startPoint x: 399, startPoint y: 186, endPoint x: 273, endPoint y: 187, distance: 125.7
click at [273, 187] on div "Business Name City of [GEOGRAPHIC_DATA] DBA Business Start Date Legal Structure…" at bounding box center [393, 197] width 629 height 278
copy div "Do you own or lease your business premisses?"
click at [97, 49] on icon "Icon/Menu Close" at bounding box center [89, 47] width 20 height 20
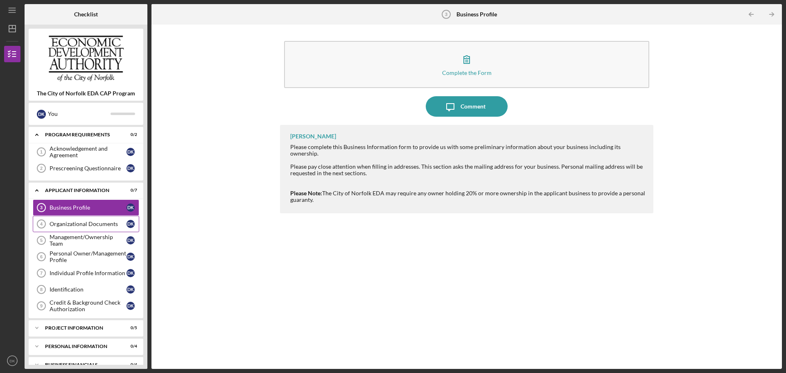
click at [99, 225] on div "Organizational Documents" at bounding box center [88, 224] width 77 height 7
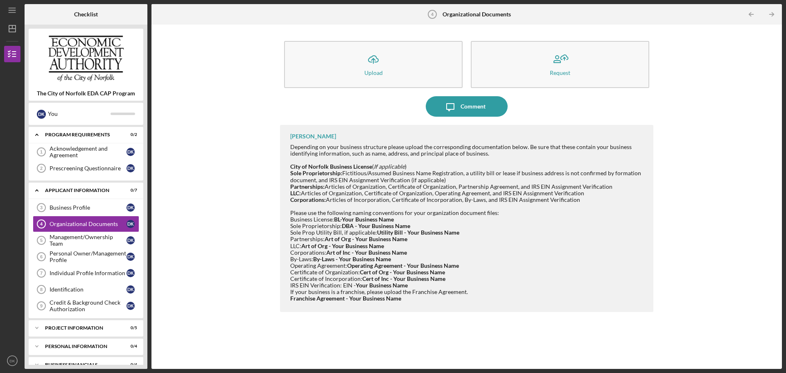
drag, startPoint x: 619, startPoint y: 242, endPoint x: 574, endPoint y: 262, distance: 49.7
click at [574, 262] on div "Operating Agreement: Operating Agreement - Your Business Name" at bounding box center [467, 265] width 355 height 7
click at [107, 242] on div "Management/Ownership Team" at bounding box center [88, 240] width 77 height 13
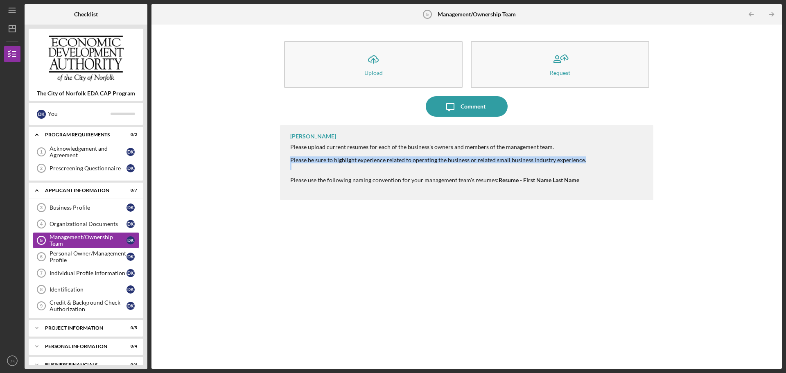
drag, startPoint x: 287, startPoint y: 160, endPoint x: 593, endPoint y: 182, distance: 306.9
click at [595, 169] on div "[PERSON_NAME] Please upload current resumes for each of the business's owners a…" at bounding box center [466, 162] width 373 height 75
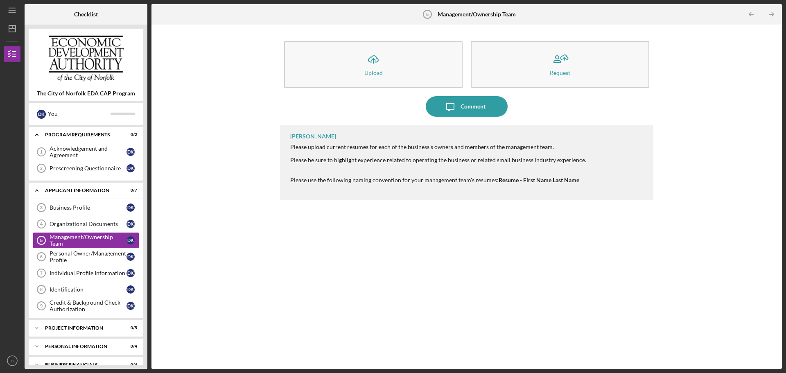
click at [593, 182] on div "[PERSON_NAME] Please upload current resumes for each of the business's owners a…" at bounding box center [466, 162] width 373 height 75
click at [80, 256] on div "Personal Owner/Management Profile" at bounding box center [88, 256] width 77 height 13
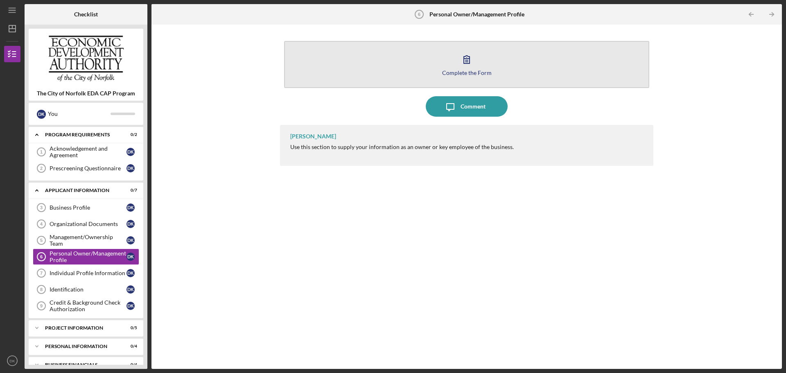
click at [446, 53] on button "Complete the Form Form" at bounding box center [466, 64] width 365 height 47
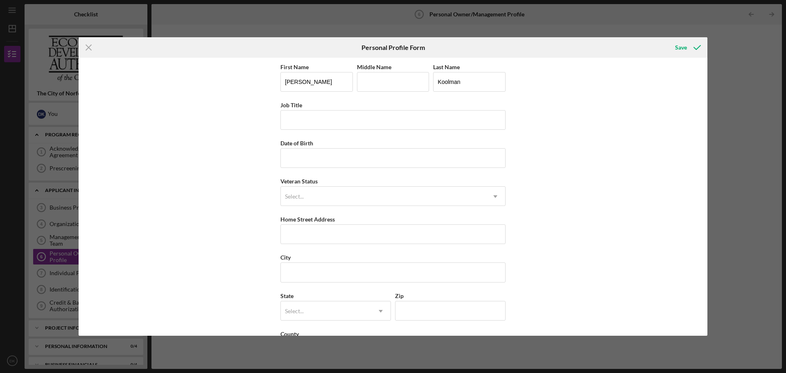
scroll to position [35, 0]
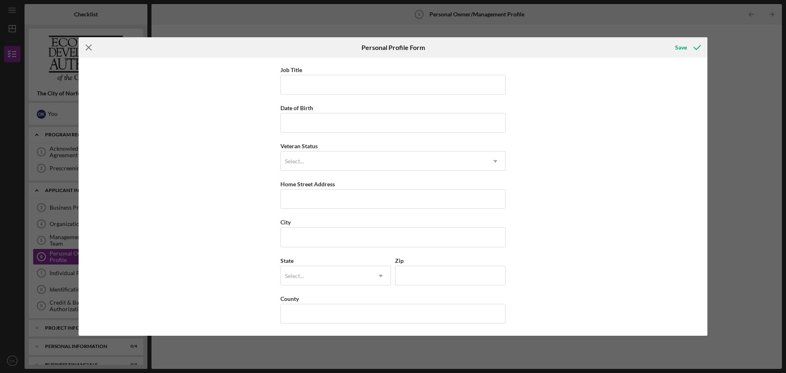
click at [94, 46] on icon "Icon/Menu Close" at bounding box center [89, 47] width 20 height 20
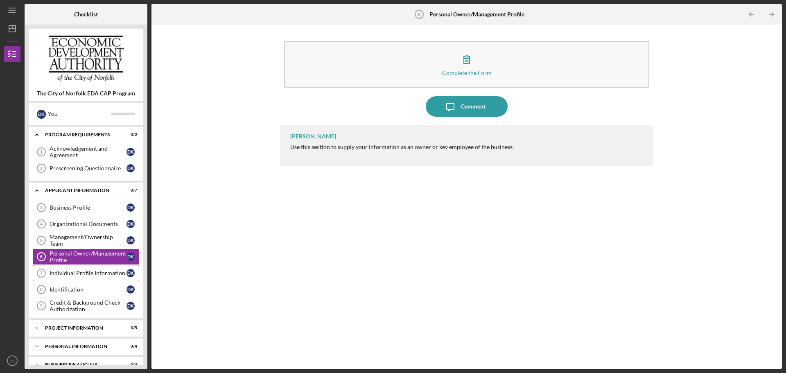
click at [92, 278] on link "Individual Profile Information 7 Individual Profile Information D K" at bounding box center [86, 273] width 106 height 16
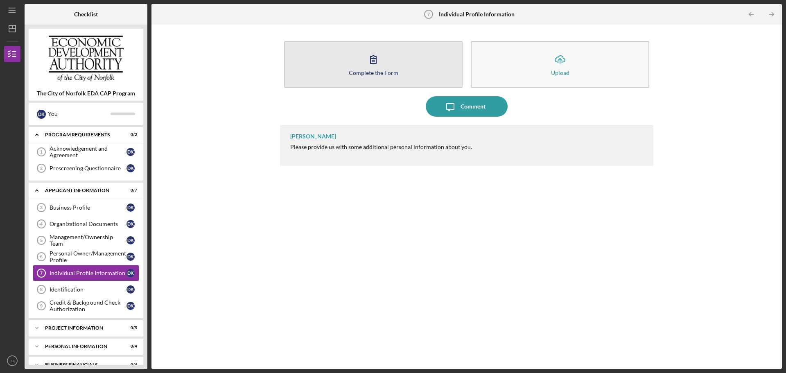
click at [385, 65] on button "Complete the Form Form" at bounding box center [373, 64] width 178 height 47
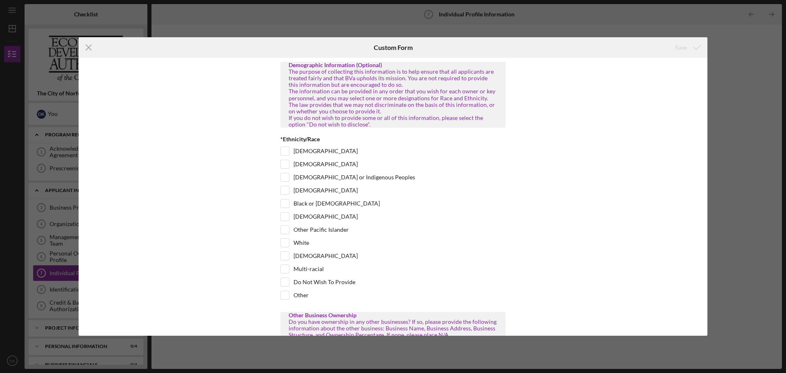
drag, startPoint x: 288, startPoint y: 123, endPoint x: 356, endPoint y: 130, distance: 68.3
click at [356, 128] on div "Demographic Information (Optional) The purpose of collecting this information i…" at bounding box center [392, 95] width 225 height 66
click at [88, 50] on icon "Icon/Menu Close" at bounding box center [89, 47] width 20 height 20
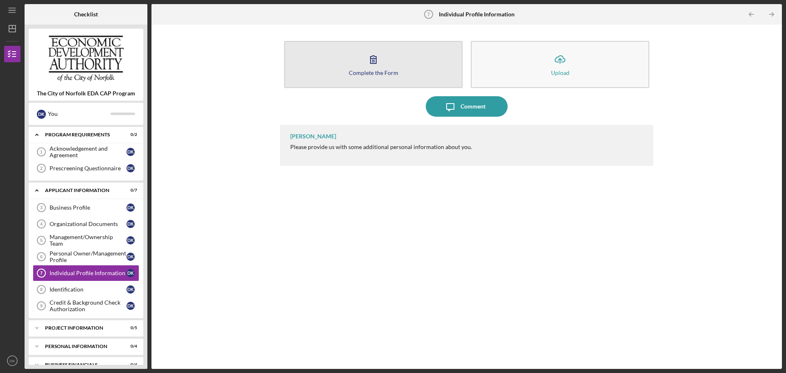
click at [347, 55] on button "Complete the Form Form" at bounding box center [373, 64] width 178 height 47
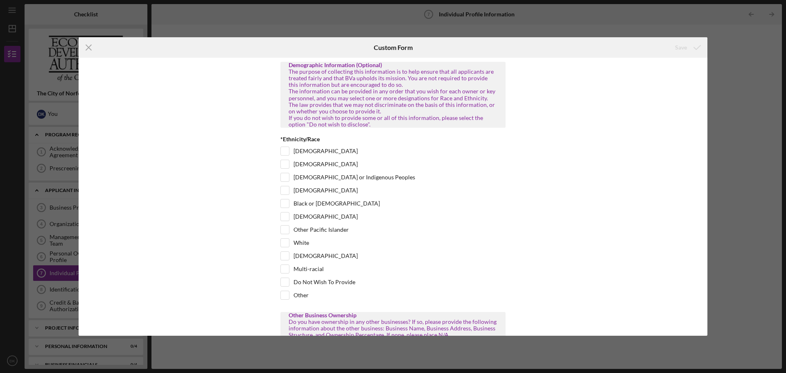
drag, startPoint x: 353, startPoint y: 131, endPoint x: 286, endPoint y: 127, distance: 67.2
click at [286, 127] on div "Demographic Information (Optional) The purpose of collecting this information i…" at bounding box center [392, 95] width 225 height 66
click at [348, 128] on div "The purpose of collecting this information is to help ensure that all applicant…" at bounding box center [393, 97] width 209 height 59
drag, startPoint x: 349, startPoint y: 131, endPoint x: 286, endPoint y: 131, distance: 63.5
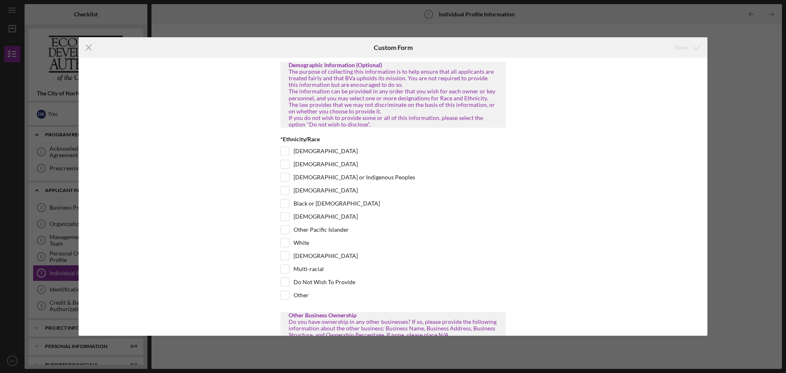
click at [286, 128] on div "Demographic Information (Optional) The purpose of collecting this information i…" at bounding box center [392, 95] width 225 height 66
copy div ""Do not wish to disclose"."
drag, startPoint x: 348, startPoint y: 289, endPoint x: 291, endPoint y: 289, distance: 57.7
click at [286, 288] on div "Do Not Wish To Provide" at bounding box center [392, 284] width 225 height 13
copy div "Do Not Wish To Provide"
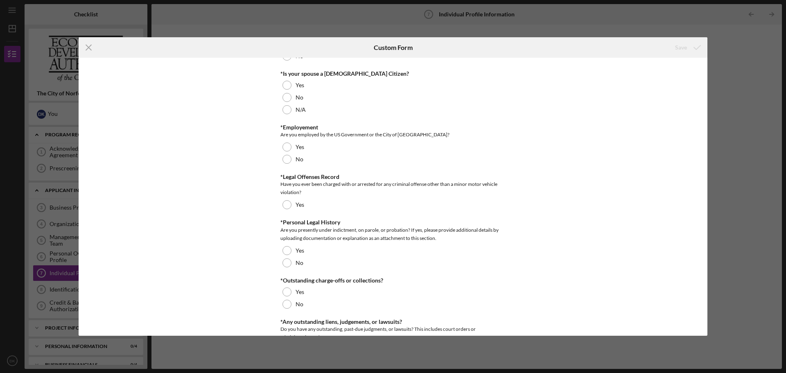
scroll to position [693, 0]
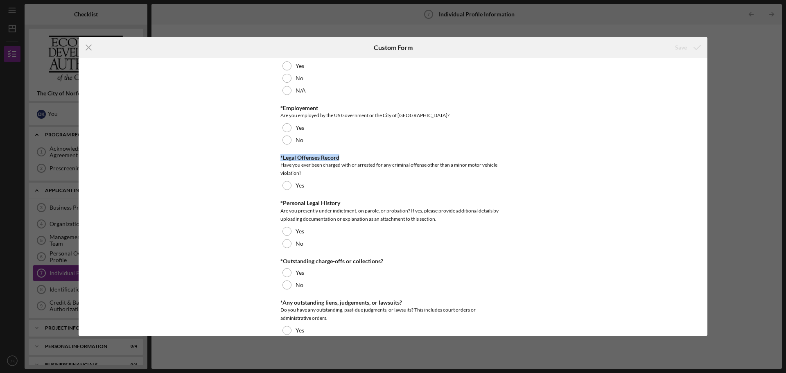
drag, startPoint x: 280, startPoint y: 165, endPoint x: 349, endPoint y: 162, distance: 68.8
click at [349, 161] on div "*Legal Offenses Record" at bounding box center [392, 157] width 225 height 7
copy div "*Legal Offenses Record"
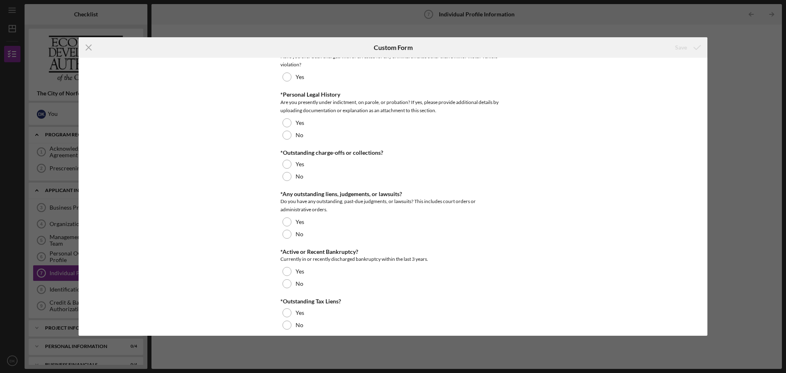
scroll to position [815, 0]
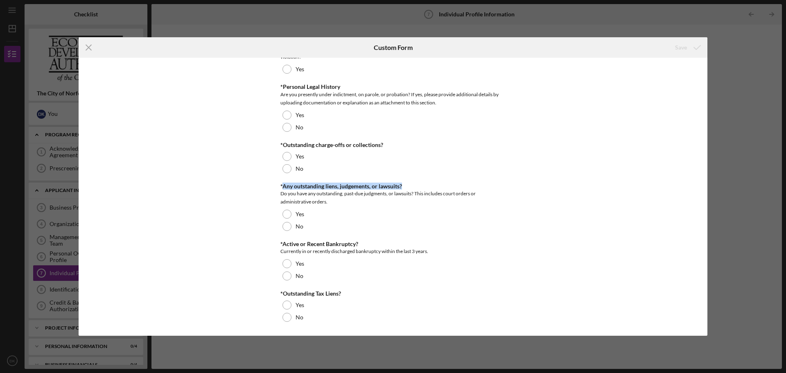
drag, startPoint x: 282, startPoint y: 185, endPoint x: 415, endPoint y: 184, distance: 133.5
click at [415, 184] on div "*Any outstanding liens, judgements, or lawsuits?" at bounding box center [392, 186] width 225 height 7
copy div "Any outstanding liens, judgements, or lawsuits?"
click at [541, 231] on div "Demographic Information (Optional) The purpose of collecting this information i…" at bounding box center [393, 197] width 629 height 278
drag, startPoint x: 280, startPoint y: 193, endPoint x: 413, endPoint y: 193, distance: 133.0
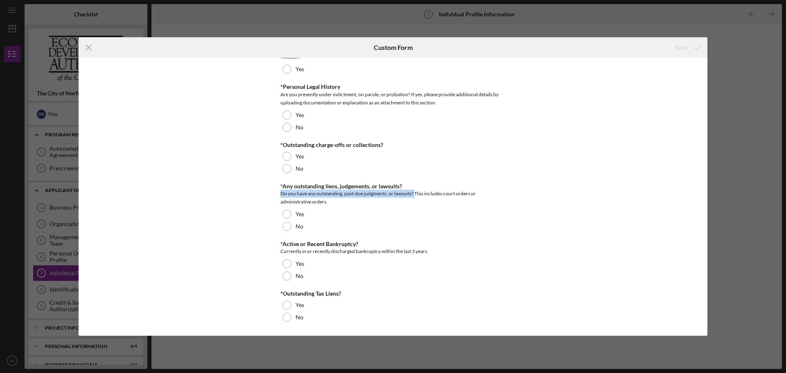
click at [413, 193] on div "Do you have any outstanding, past-due judgments, or lawsuits? This includes cou…" at bounding box center [392, 198] width 225 height 16
copy div "Do you have any outstanding, past-due judgments, or lawsuits?"
click at [506, 255] on div "Demographic Information (Optional) The purpose of collecting this information i…" at bounding box center [393, 197] width 629 height 278
click at [94, 47] on icon "Icon/Menu Close" at bounding box center [89, 47] width 20 height 20
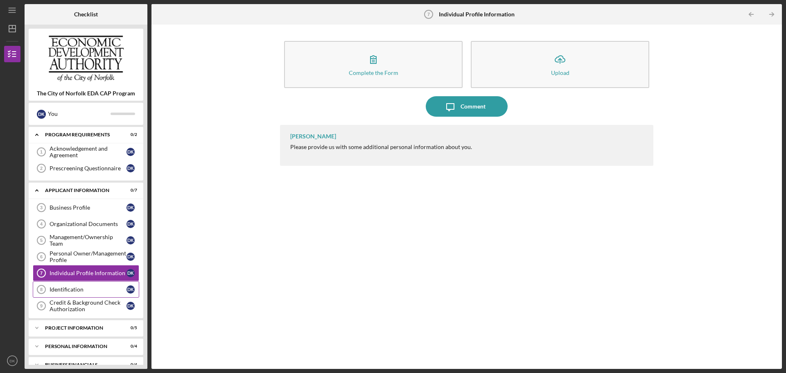
click at [88, 287] on div "Identification" at bounding box center [88, 289] width 77 height 7
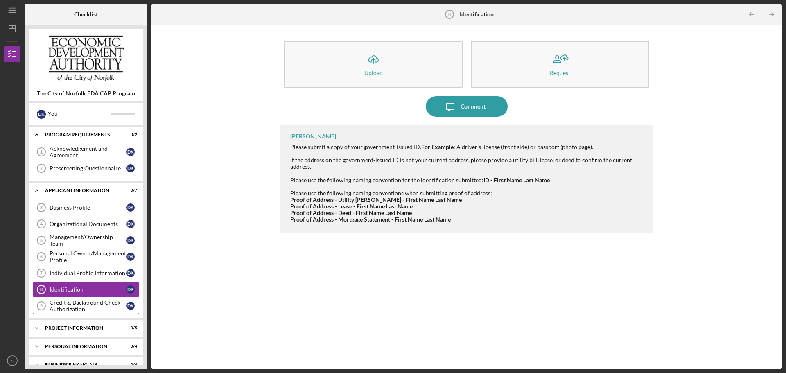
click at [64, 300] on div "Credit & Background Check Authorization" at bounding box center [88, 305] width 77 height 13
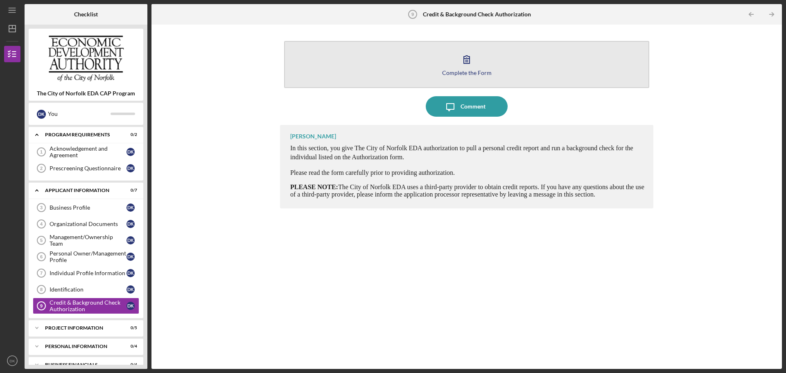
click at [472, 60] on icon "button" at bounding box center [466, 59] width 20 height 20
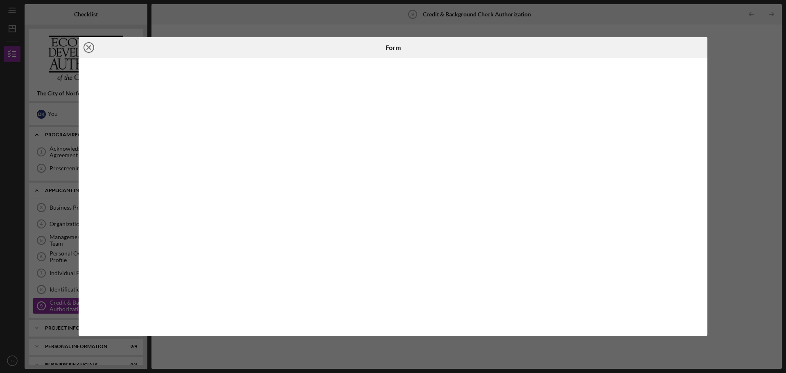
click at [86, 51] on icon "Icon/Close" at bounding box center [89, 47] width 20 height 20
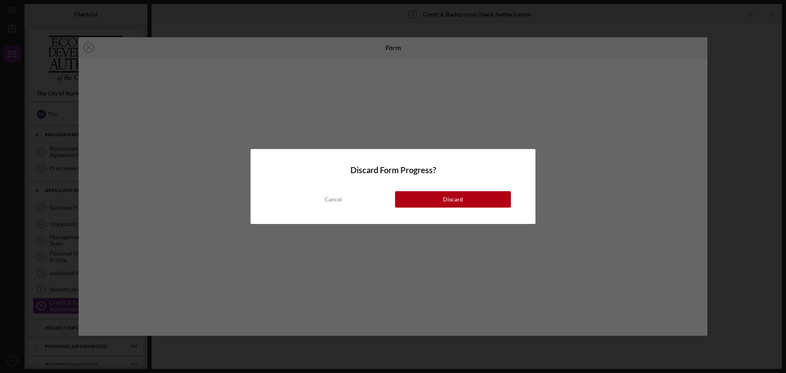
click at [434, 190] on div "Cancel Discard" at bounding box center [393, 191] width 236 height 33
drag, startPoint x: 436, startPoint y: 196, endPoint x: 447, endPoint y: 211, distance: 18.4
click at [436, 196] on button "Discard" at bounding box center [453, 199] width 116 height 16
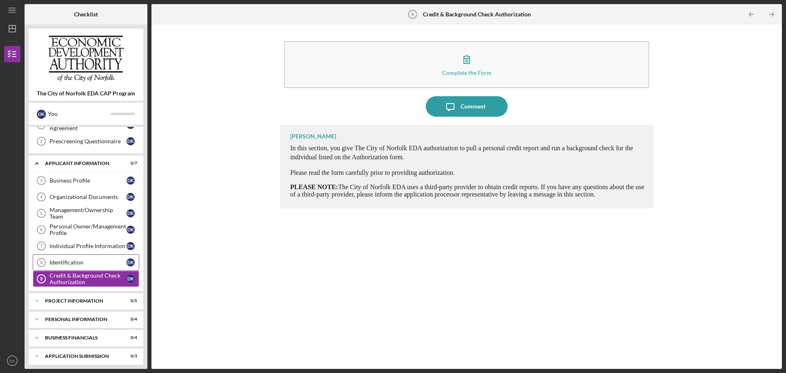
scroll to position [41, 0]
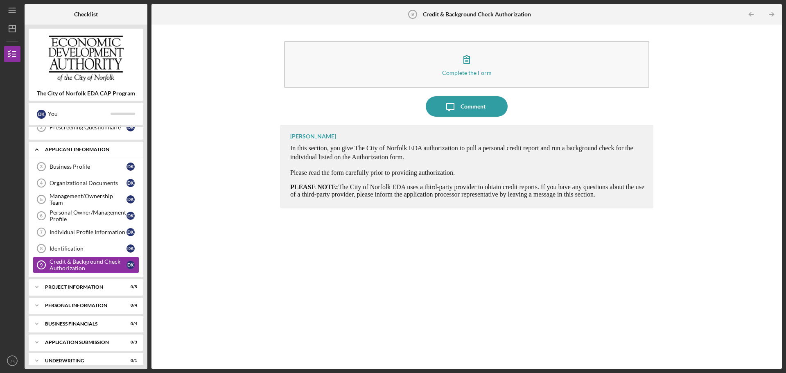
click at [90, 151] on div "APPLICANT INFORMATION" at bounding box center [89, 149] width 88 height 5
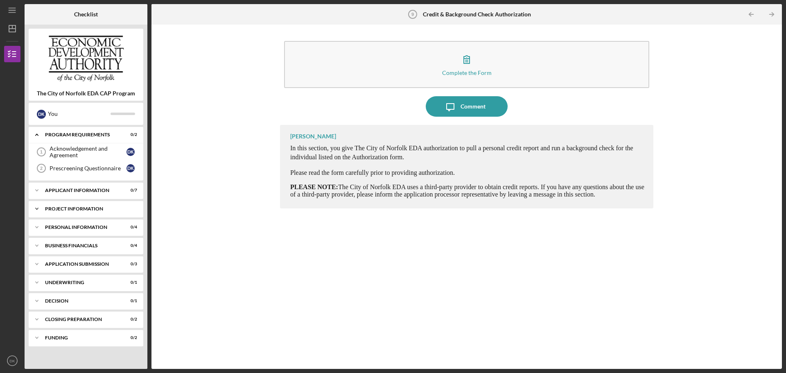
click at [77, 213] on div "Icon/Expander PROJECT INFORMATION 0 / 5" at bounding box center [86, 209] width 115 height 16
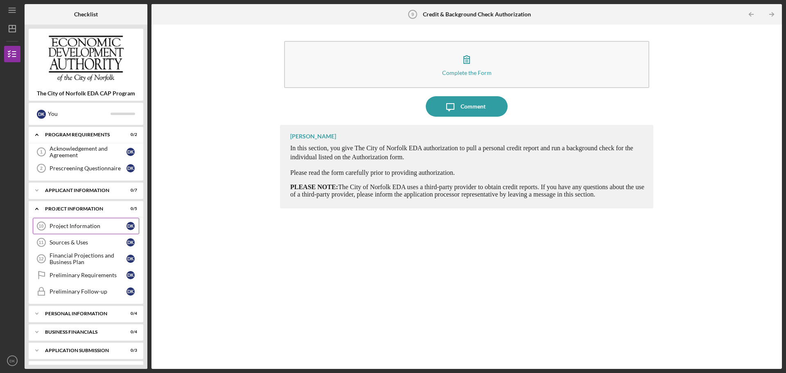
click at [97, 233] on link "Project Information 10 Project Information D K" at bounding box center [86, 226] width 106 height 16
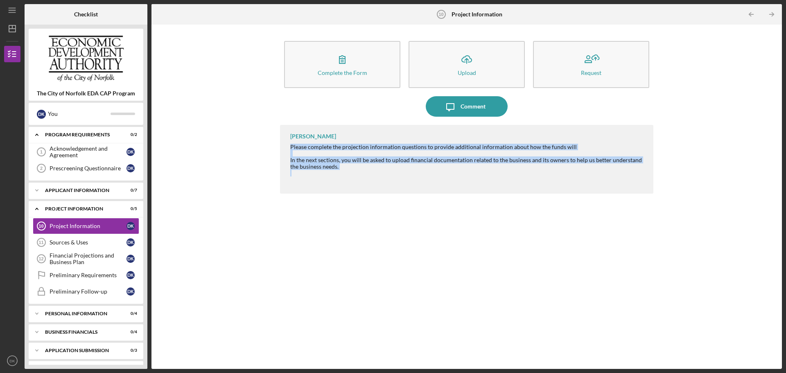
drag, startPoint x: 289, startPoint y: 147, endPoint x: 580, endPoint y: 172, distance: 292.6
click at [580, 172] on div "[PERSON_NAME] Please complete the projection information questions to provide a…" at bounding box center [466, 159] width 373 height 69
click at [580, 172] on div at bounding box center [467, 173] width 355 height 7
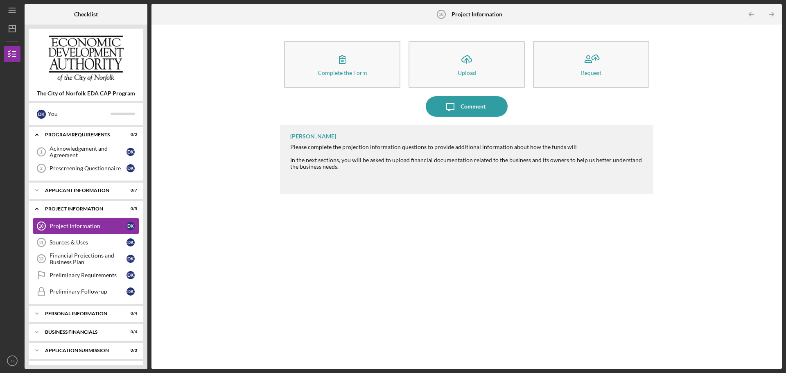
drag, startPoint x: 575, startPoint y: 147, endPoint x: 288, endPoint y: 147, distance: 287.4
click at [288, 147] on div "[PERSON_NAME] Please complete the projection information questions to provide a…" at bounding box center [466, 159] width 373 height 69
click at [358, 166] on div "In the next sections, you will be asked to upload financial documentation relat…" at bounding box center [467, 163] width 355 height 13
drag, startPoint x: 552, startPoint y: 147, endPoint x: 270, endPoint y: 149, distance: 282.1
click at [270, 149] on div "Complete the Form Form Icon/Upload Upload Request Icon/Message Comment [PERSON_…" at bounding box center [467, 197] width 622 height 336
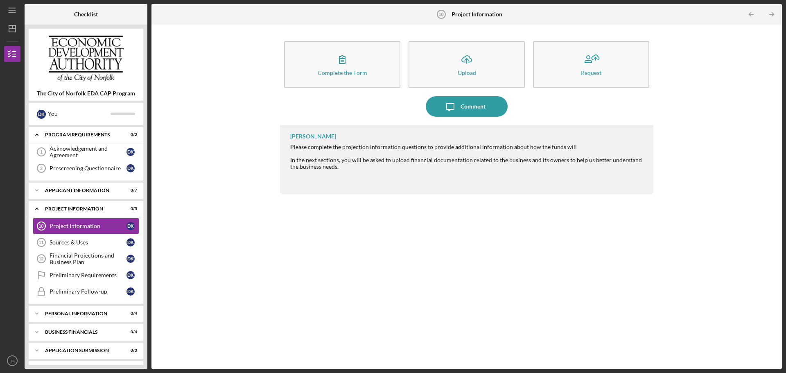
copy div "Please complete the projection information questions to provide additional info…"
click at [330, 90] on div "Complete the Form Form Icon/Upload Upload Request" at bounding box center [466, 64] width 373 height 55
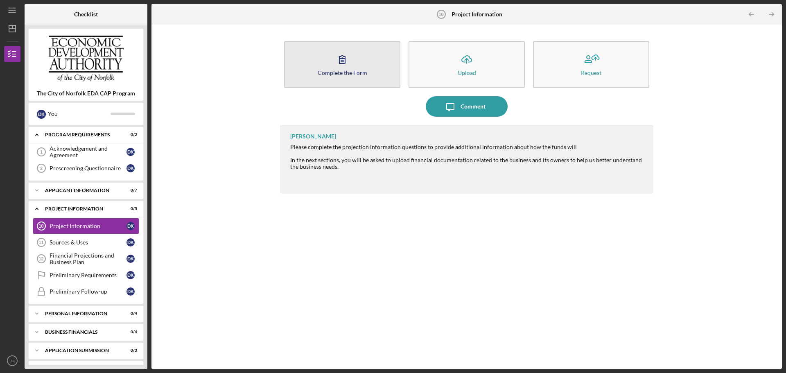
click at [336, 82] on button "Complete the Form Form" at bounding box center [342, 64] width 116 height 47
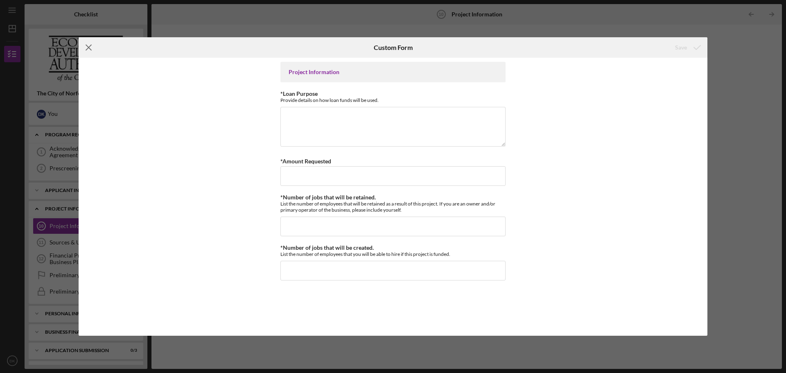
click at [94, 48] on icon "Icon/Menu Close" at bounding box center [89, 47] width 20 height 20
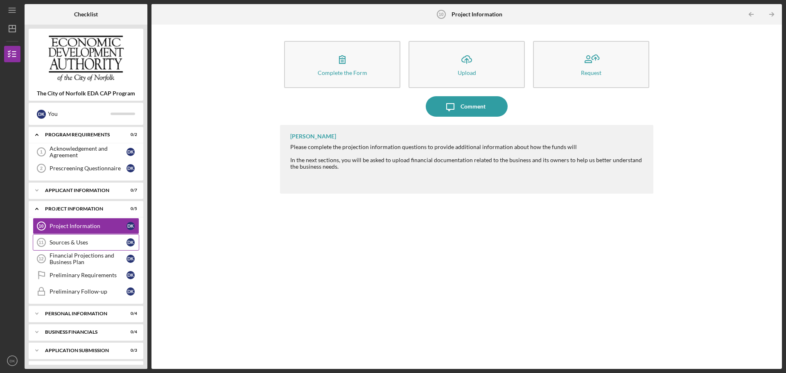
click at [88, 238] on link "Sources & Uses 11 Sources & Uses D K" at bounding box center [86, 242] width 106 height 16
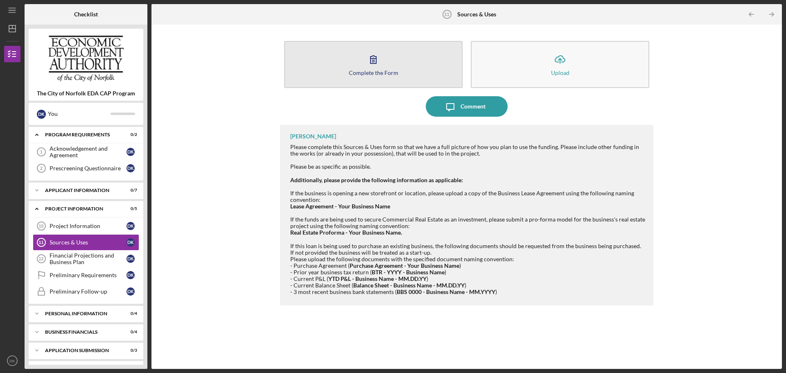
click at [421, 66] on button "Complete the Form Form" at bounding box center [373, 64] width 178 height 47
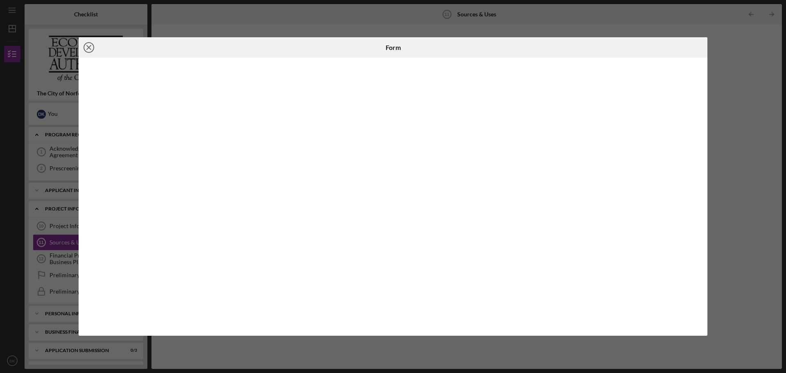
click at [89, 43] on circle at bounding box center [89, 48] width 10 height 10
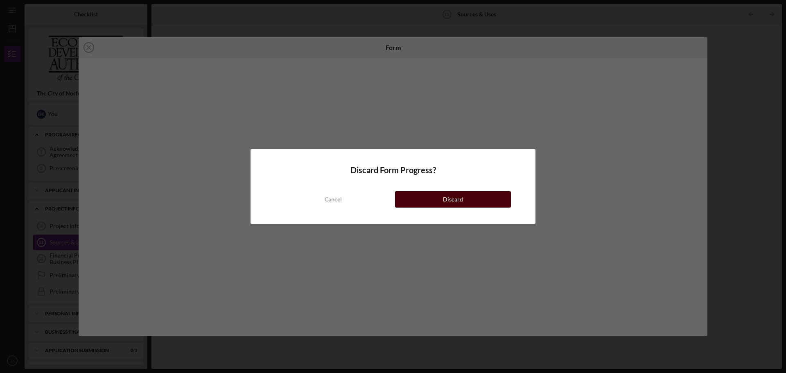
click at [444, 194] on div "Discard" at bounding box center [453, 199] width 20 height 16
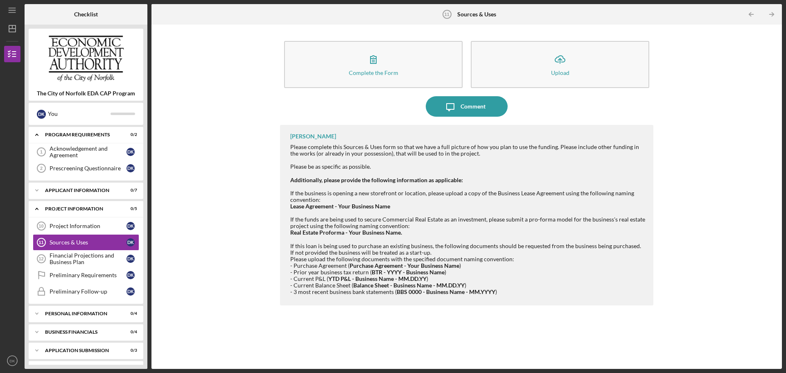
click at [648, 268] on div "[PERSON_NAME] Please complete this Sources & Uses form so that we have a full p…" at bounding box center [466, 215] width 373 height 181
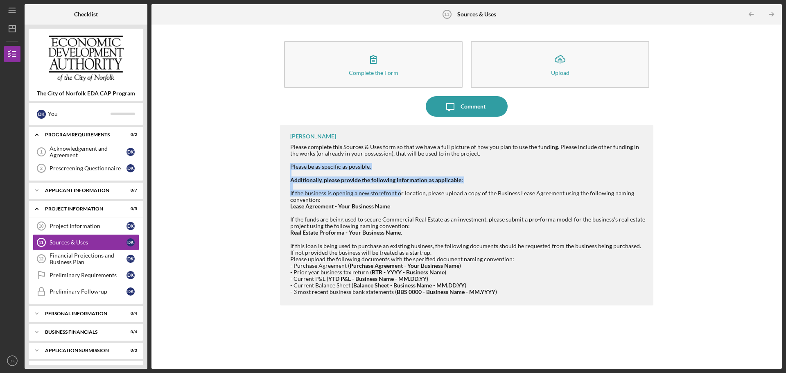
drag, startPoint x: 290, startPoint y: 166, endPoint x: 449, endPoint y: 199, distance: 162.3
click at [422, 197] on div "[PERSON_NAME] Please complete this Sources & Uses form so that we have a full p…" at bounding box center [466, 215] width 373 height 181
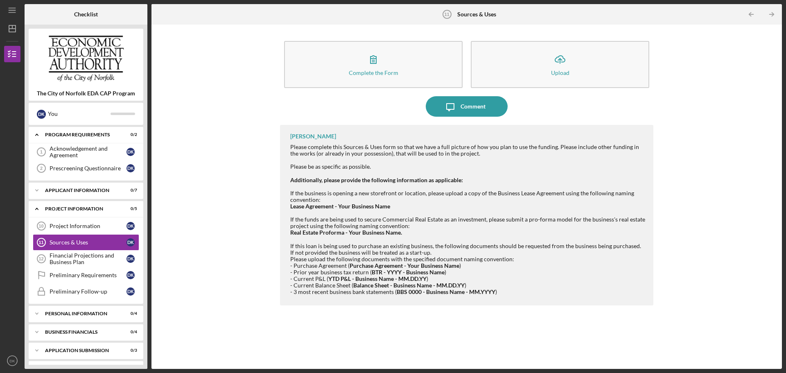
click at [488, 203] on div "If the business is opening a new storefront or location, please upload a copy o…" at bounding box center [467, 200] width 355 height 20
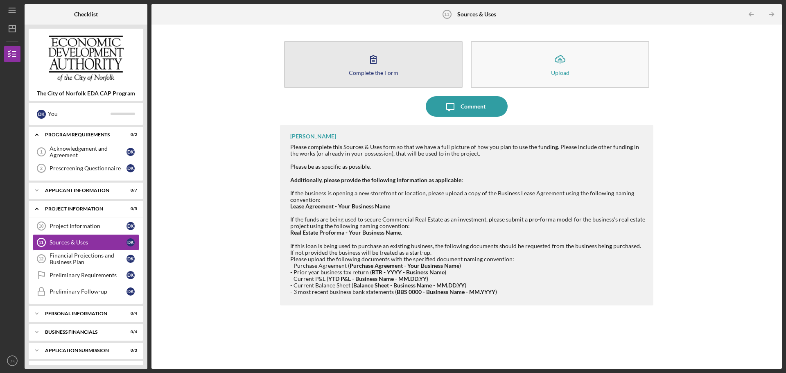
click at [395, 63] on button "Complete the Form Form" at bounding box center [373, 64] width 178 height 47
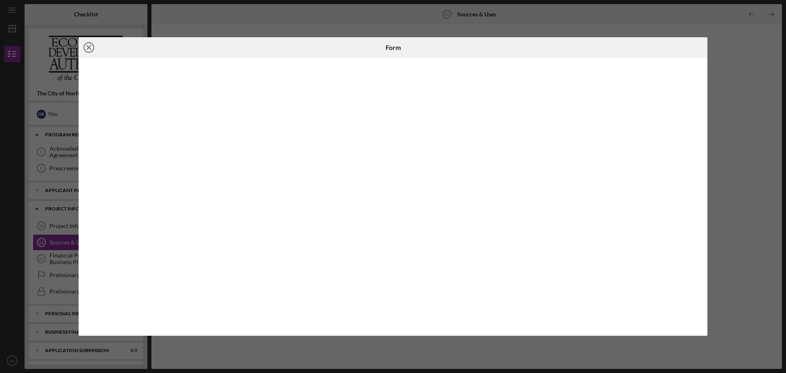
click at [90, 48] on icon "Icon/Close" at bounding box center [89, 47] width 20 height 20
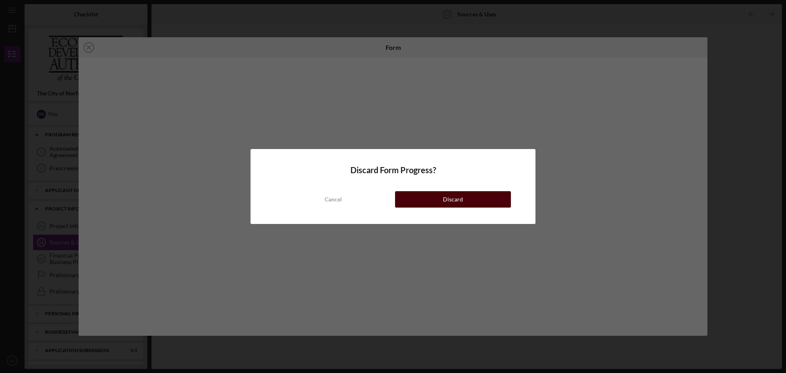
click at [418, 198] on button "Discard" at bounding box center [453, 199] width 116 height 16
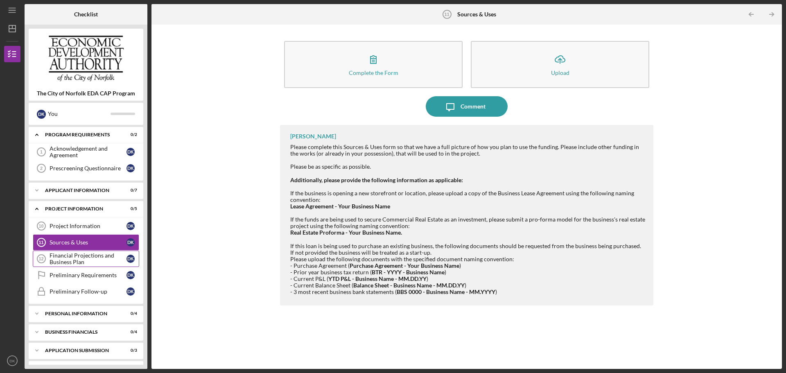
click at [81, 261] on div "Financial Projections and Business Plan" at bounding box center [88, 258] width 77 height 13
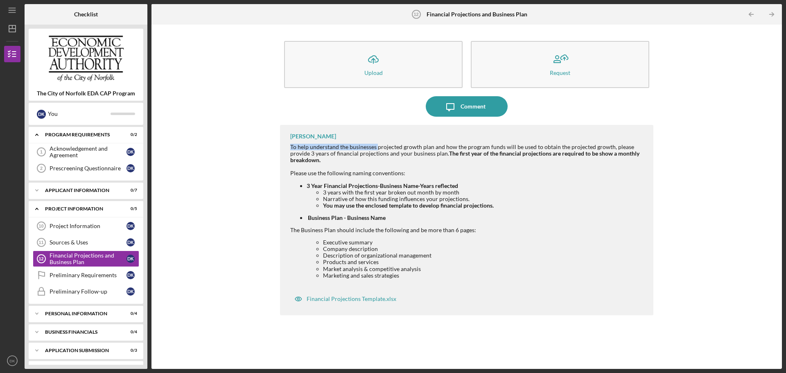
drag, startPoint x: 376, startPoint y: 146, endPoint x: 282, endPoint y: 147, distance: 93.7
click at [282, 147] on div "[PERSON_NAME] To help understand the businesses projected growth plan and how t…" at bounding box center [466, 220] width 373 height 190
drag, startPoint x: 488, startPoint y: 11, endPoint x: 419, endPoint y: 20, distance: 69.0
click at [420, 20] on div "Financial Projections and Business Plan 12 Financial Projections and Business P…" at bounding box center [466, 14] width 210 height 20
copy div "Financial Projections and Business Plan"
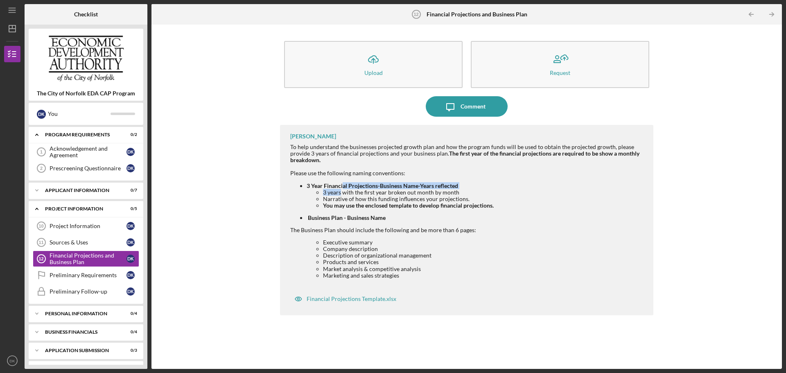
drag, startPoint x: 342, startPoint y: 188, endPoint x: 350, endPoint y: 188, distance: 7.8
click at [344, 187] on li "3 Year Financial Projections-Business Name-Years reflected 3 years with the fir…" at bounding box center [476, 196] width 339 height 26
click at [314, 148] on div "To help understand the businesses projected growth plan and how the program fun…" at bounding box center [467, 154] width 355 height 20
drag, startPoint x: 290, startPoint y: 145, endPoint x: 375, endPoint y: 147, distance: 85.2
click at [375, 147] on div "[PERSON_NAME] To help understand the businesses projected growth plan and how t…" at bounding box center [466, 220] width 373 height 190
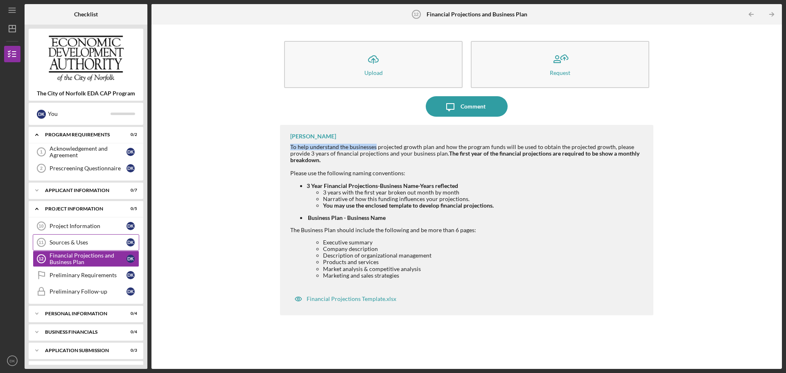
copy div "To help understand the businesses"
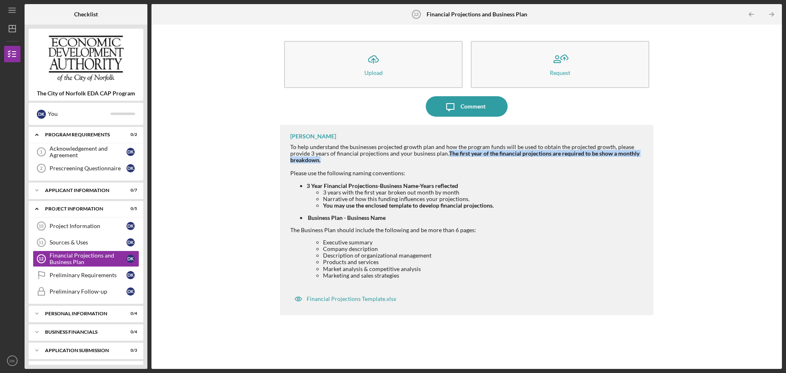
drag, startPoint x: 447, startPoint y: 154, endPoint x: 454, endPoint y: 159, distance: 8.2
click at [454, 159] on div "To help understand the businesses projected growth plan and how the program fun…" at bounding box center [467, 154] width 355 height 20
click at [379, 301] on div "Financial Projections Template.xlsx" at bounding box center [352, 299] width 90 height 7
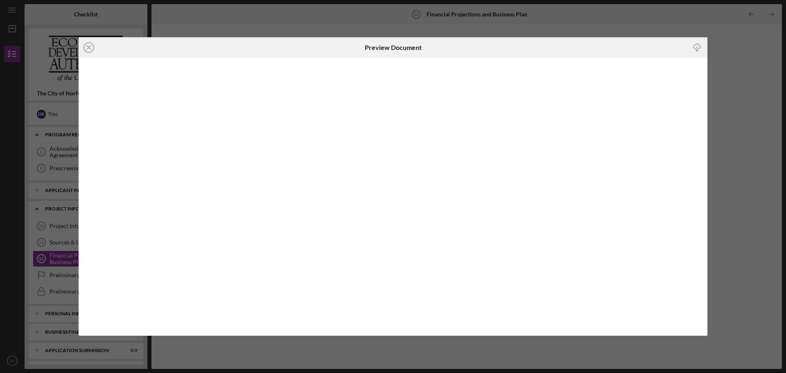
drag, startPoint x: 85, startPoint y: 46, endPoint x: 99, endPoint y: 55, distance: 16.2
click at [86, 46] on icon "Icon/Close" at bounding box center [89, 47] width 20 height 20
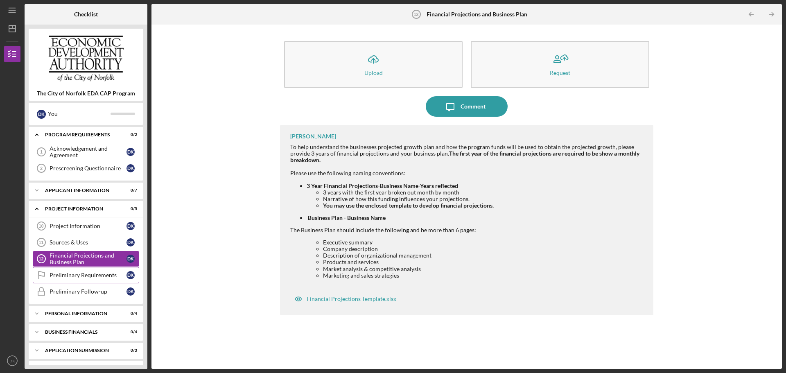
click at [91, 273] on div "Preliminary Requirements" at bounding box center [88, 275] width 77 height 7
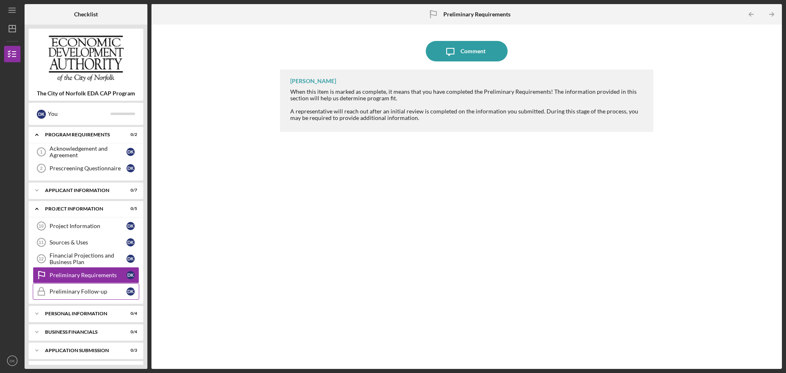
click at [71, 289] on div "Preliminary Follow-up" at bounding box center [88, 291] width 77 height 7
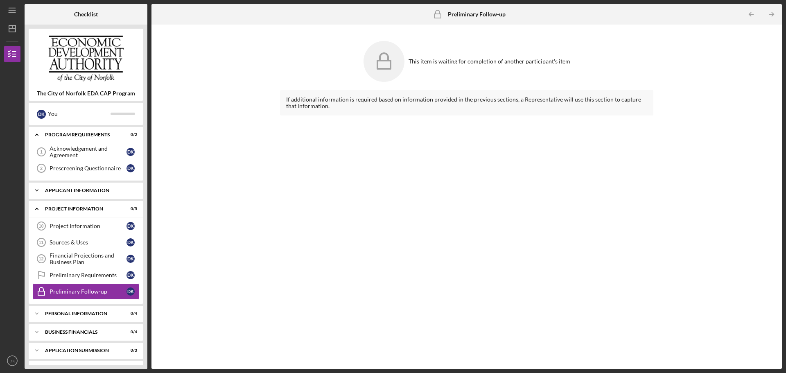
click at [54, 186] on div "Icon/Expander APPLICANT INFORMATION 0 / 7" at bounding box center [86, 190] width 115 height 16
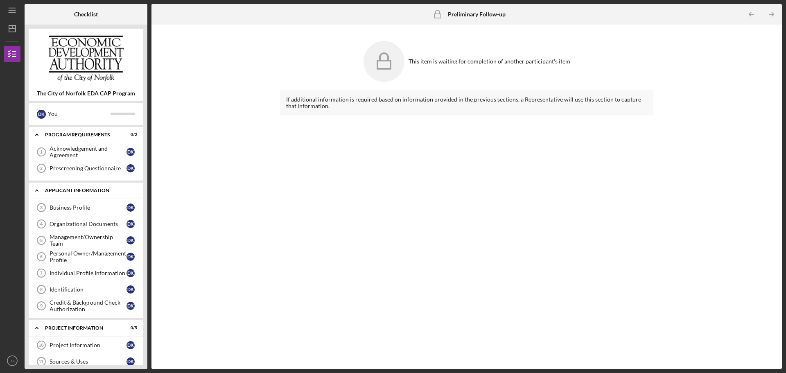
click at [54, 186] on div "Icon/Expander APPLICANT INFORMATION 0 / 7" at bounding box center [86, 190] width 115 height 17
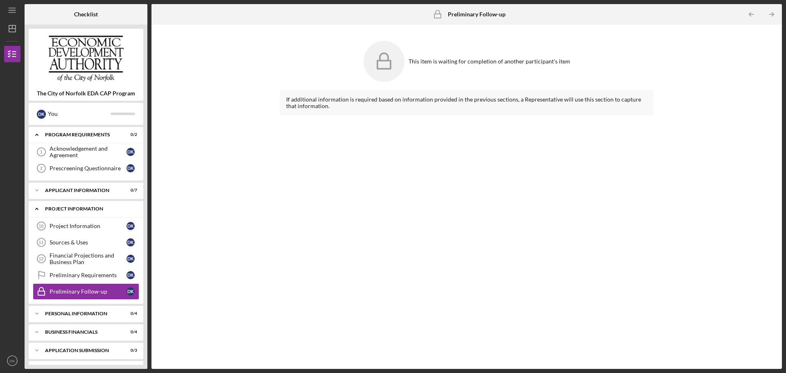
click at [59, 213] on div "Icon/Expander PROJECT INFORMATION 0 / 5" at bounding box center [86, 209] width 115 height 17
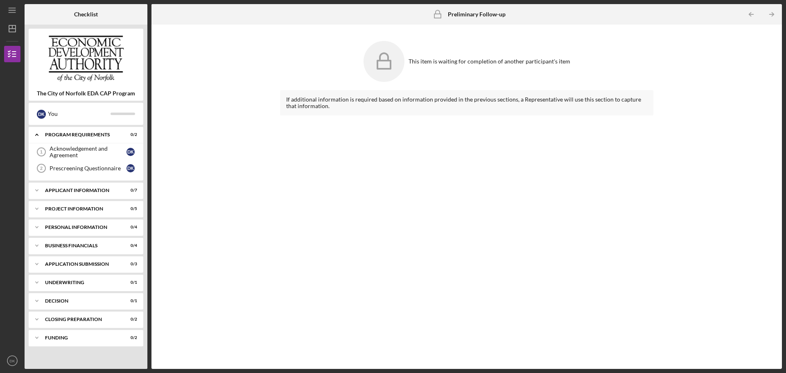
drag, startPoint x: 62, startPoint y: 230, endPoint x: 17, endPoint y: 270, distance: 60.6
click at [62, 229] on div "Icon/Expander Personal Information 0 / 4" at bounding box center [86, 227] width 115 height 16
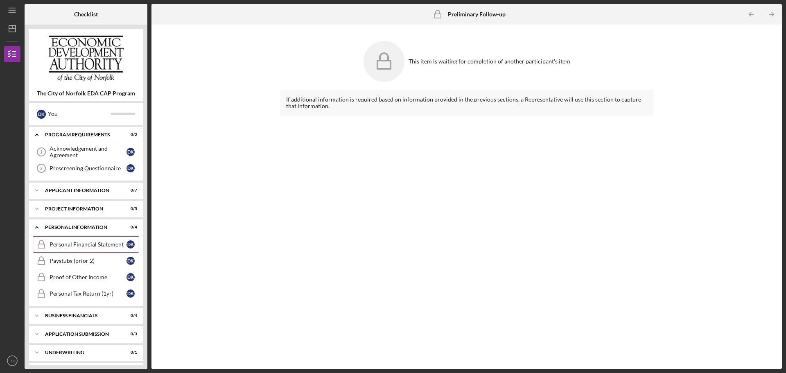
click at [102, 245] on div "Personal Financial Statement" at bounding box center [88, 244] width 77 height 7
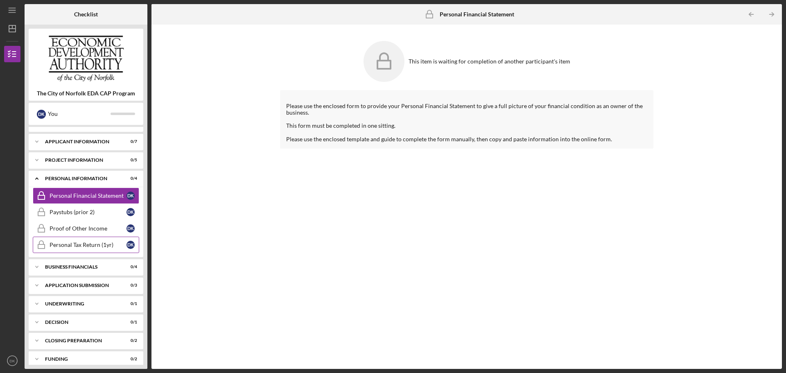
scroll to position [56, 0]
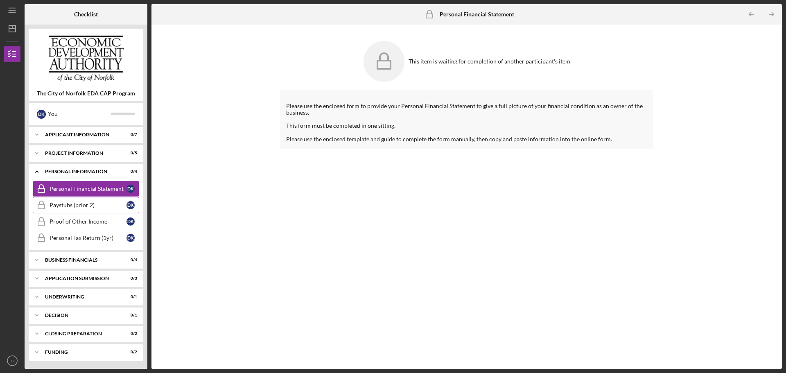
click at [95, 206] on div "Paystubs (prior 2)" at bounding box center [88, 205] width 77 height 7
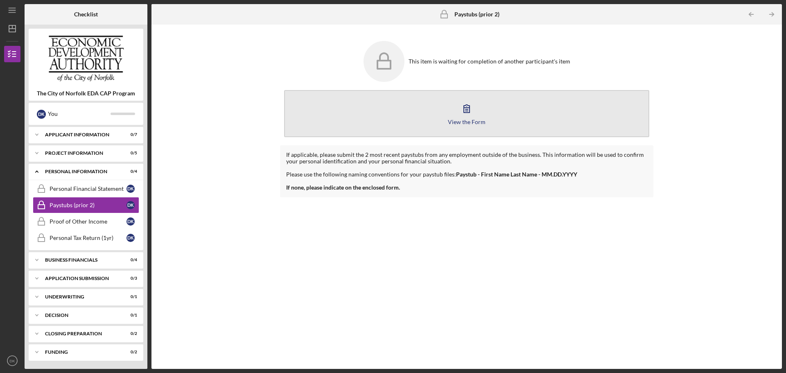
click at [456, 112] on button "View the Form Form" at bounding box center [466, 113] width 365 height 47
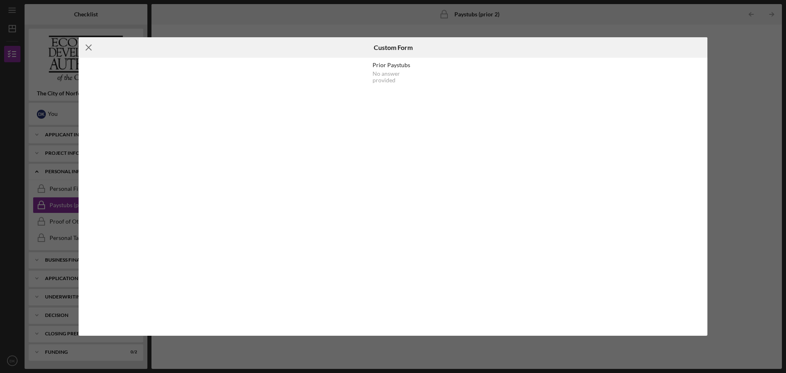
click at [89, 45] on icon "Icon/Menu Close" at bounding box center [89, 47] width 20 height 20
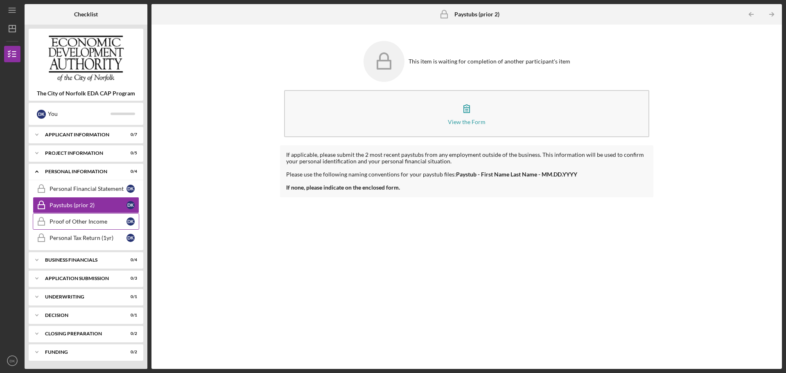
click at [92, 221] on div "Proof of Other Income" at bounding box center [88, 221] width 77 height 7
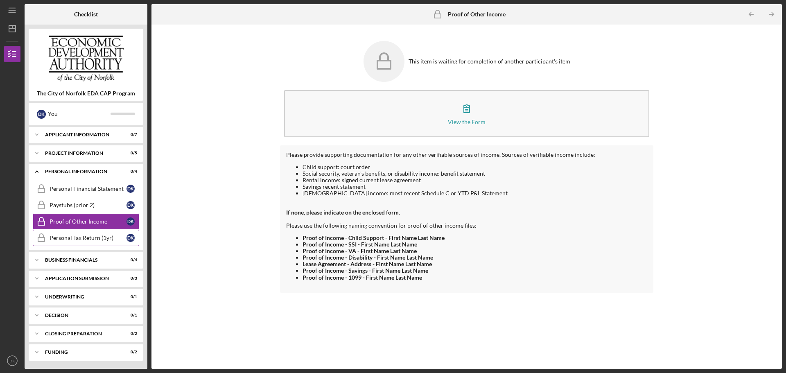
click at [96, 239] on div "Personal Tax Return (1yr)" at bounding box center [88, 238] width 77 height 7
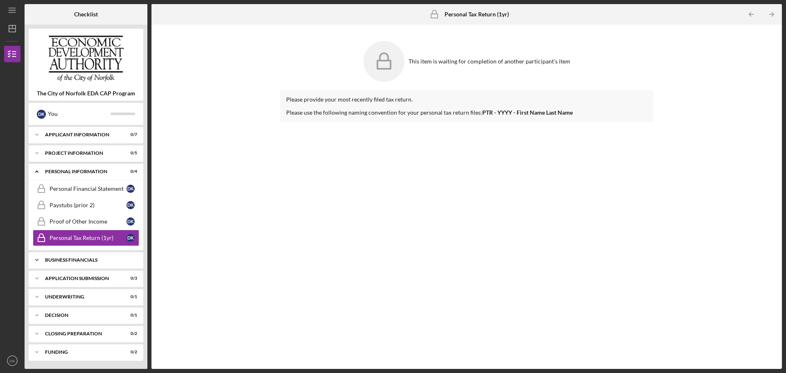
click at [80, 261] on div "Business Financials" at bounding box center [89, 259] width 88 height 5
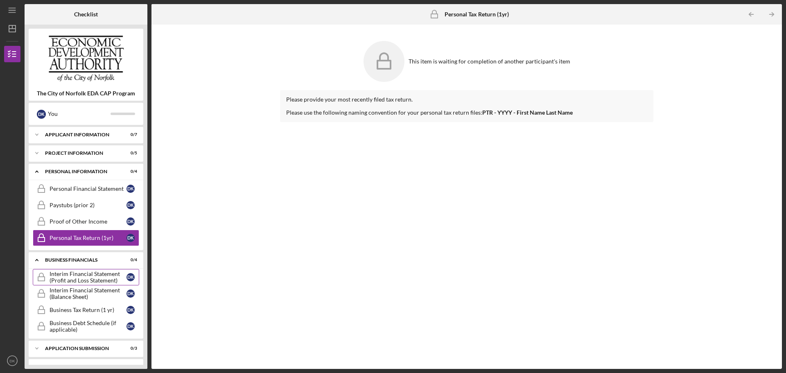
click at [79, 276] on div "Interim Financial Statement (Profit and Loss Statement)" at bounding box center [88, 277] width 77 height 13
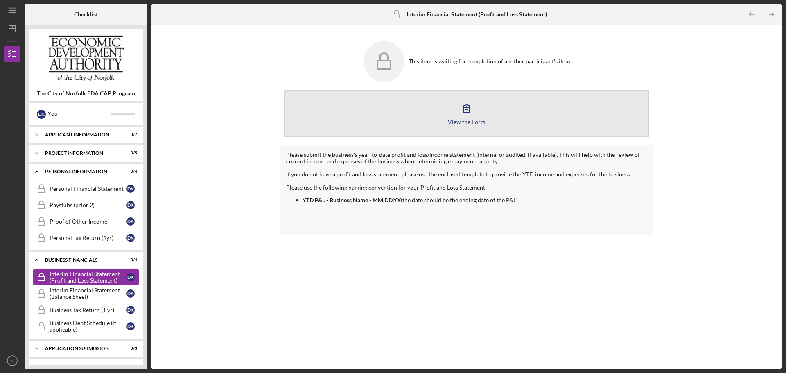
click at [473, 111] on icon "button" at bounding box center [466, 108] width 20 height 20
click at [464, 122] on div "View the Form" at bounding box center [467, 122] width 38 height 6
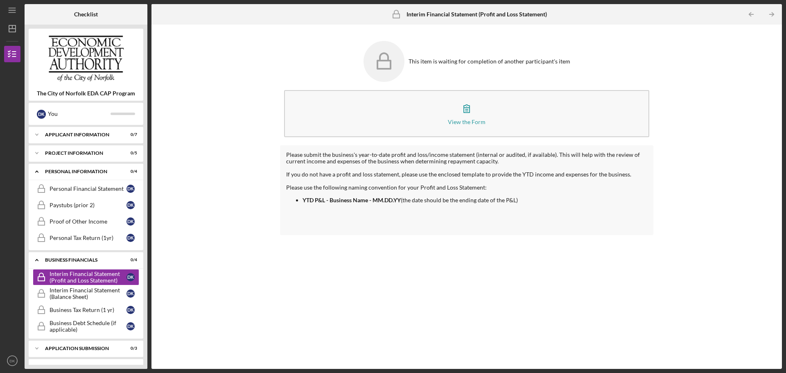
click at [585, 229] on div "Please submit the business's year-to-date profit and loss/income statement (int…" at bounding box center [466, 190] width 373 height 90
click at [68, 305] on link "Business Tax Return (1 yr) Business Tax Return (1 yr) D K" at bounding box center [86, 310] width 106 height 16
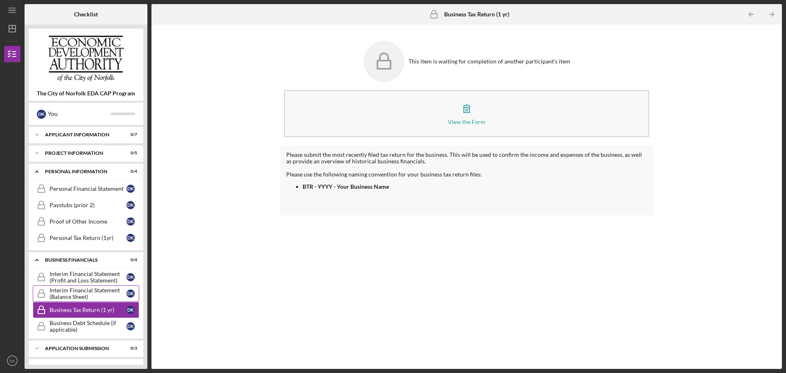
click at [73, 297] on div "Interim Financial Statement (Balance Sheet)" at bounding box center [88, 293] width 77 height 13
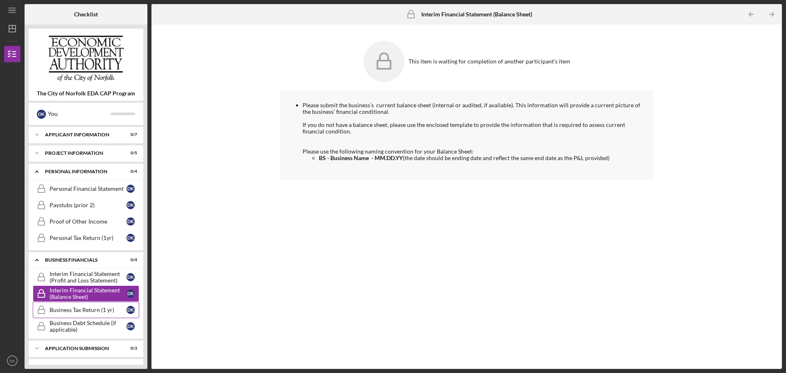
click at [94, 309] on div "Business Tax Return (1 yr)" at bounding box center [88, 310] width 77 height 7
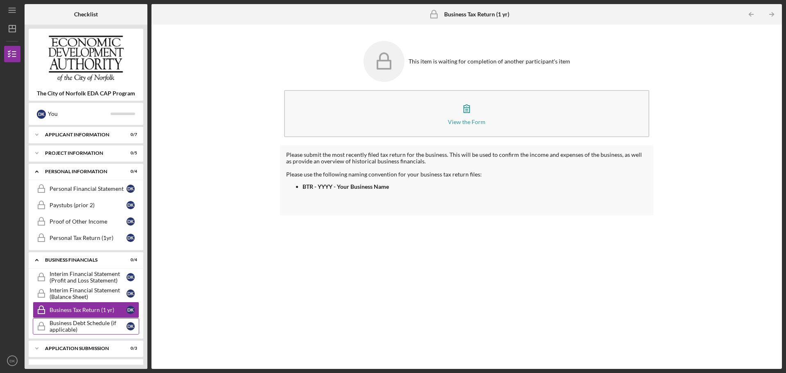
click at [76, 334] on link "Business Debt Schedule (if applicable) Business Debt Schedule (if applicable) D…" at bounding box center [86, 326] width 106 height 16
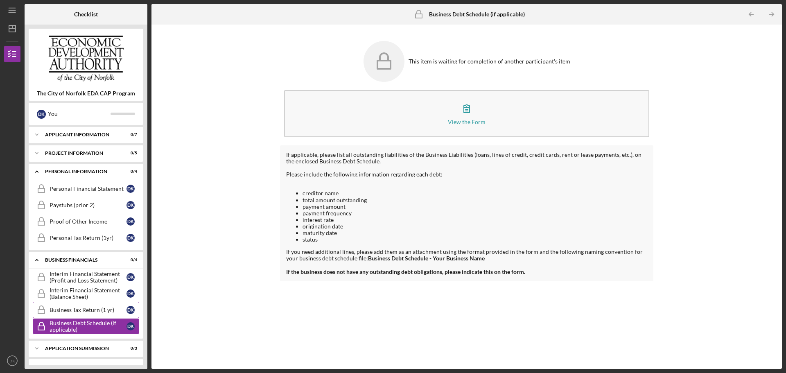
scroll to position [97, 0]
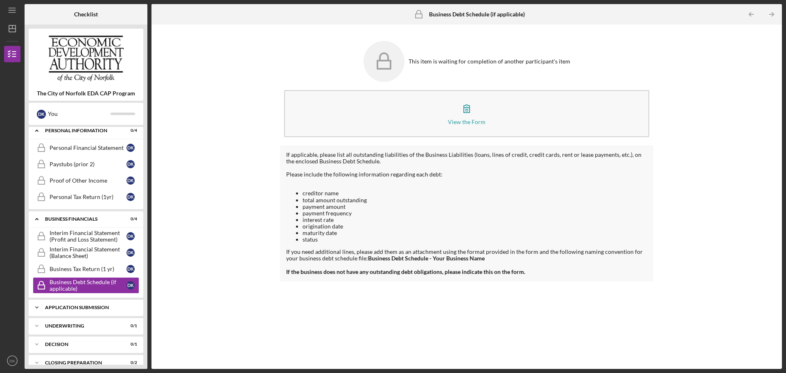
click at [88, 307] on div "Application Submission" at bounding box center [89, 307] width 88 height 5
click at [86, 322] on div "Freedom of Information Act Disclosure" at bounding box center [88, 324] width 77 height 13
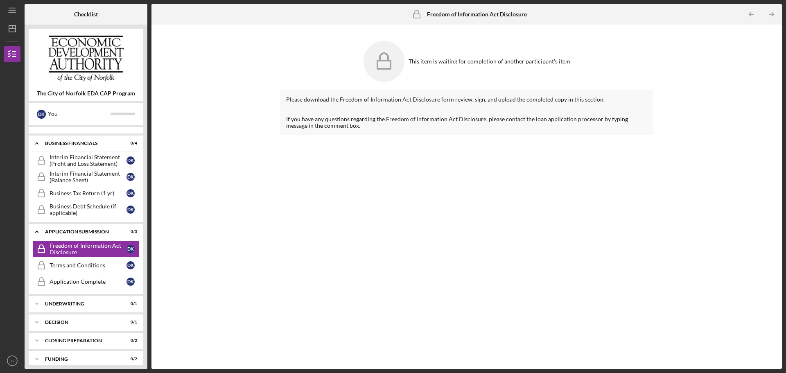
scroll to position [178, 0]
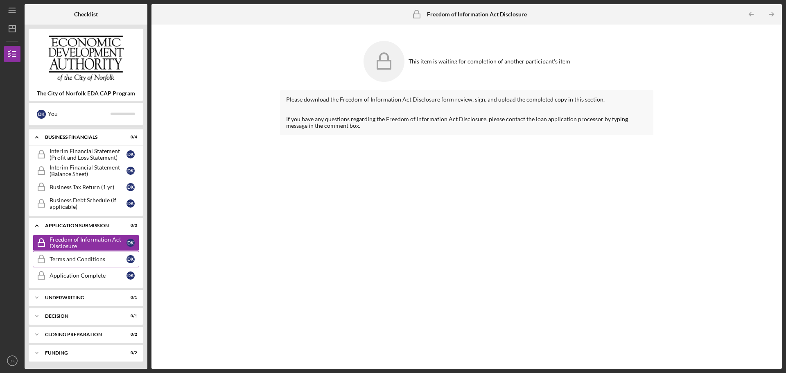
click at [90, 260] on div "Terms and Conditions" at bounding box center [88, 259] width 77 height 7
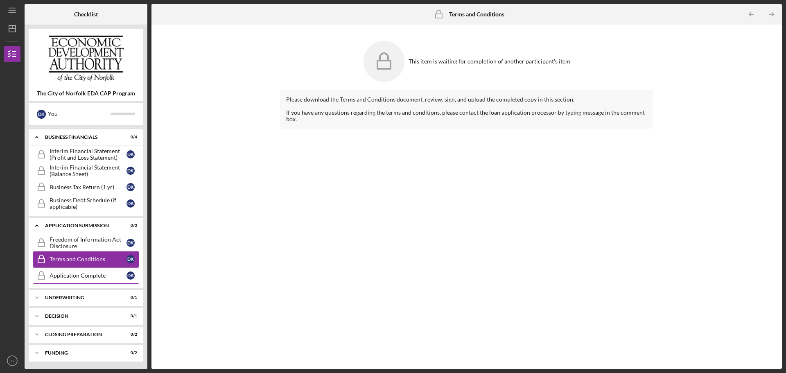
click at [88, 278] on div "Application Complete" at bounding box center [88, 275] width 77 height 7
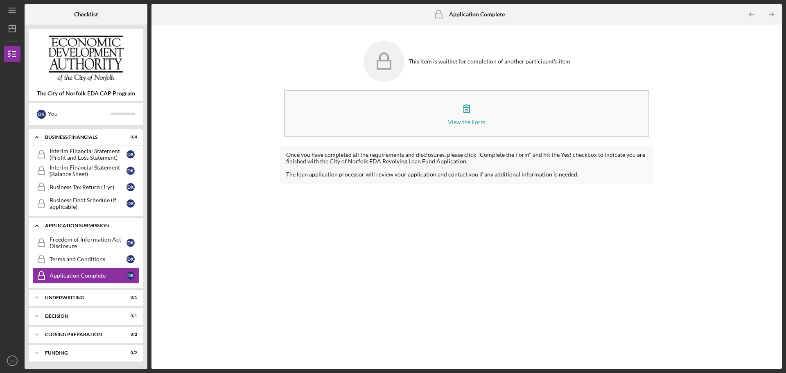
click at [73, 227] on div "Application Submission" at bounding box center [89, 225] width 88 height 5
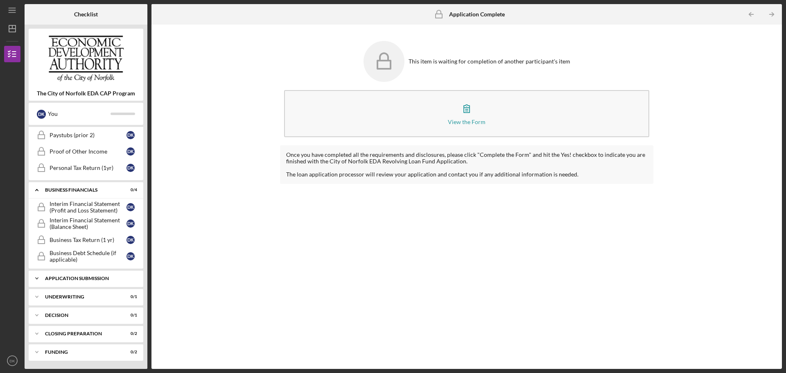
scroll to position [126, 0]
click at [69, 191] on div "Business Financials" at bounding box center [89, 189] width 88 height 5
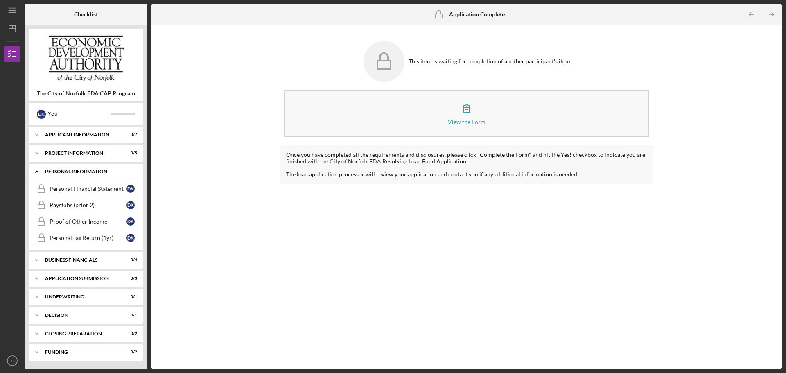
click at [76, 171] on div "Personal Information" at bounding box center [89, 171] width 88 height 5
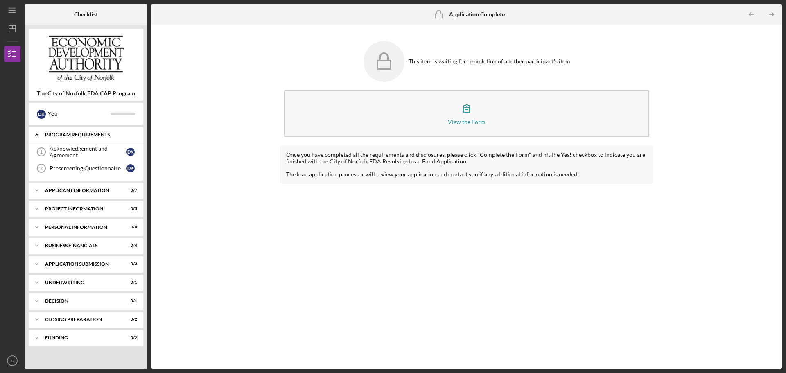
click at [79, 133] on div "Program Requirements" at bounding box center [89, 134] width 88 height 5
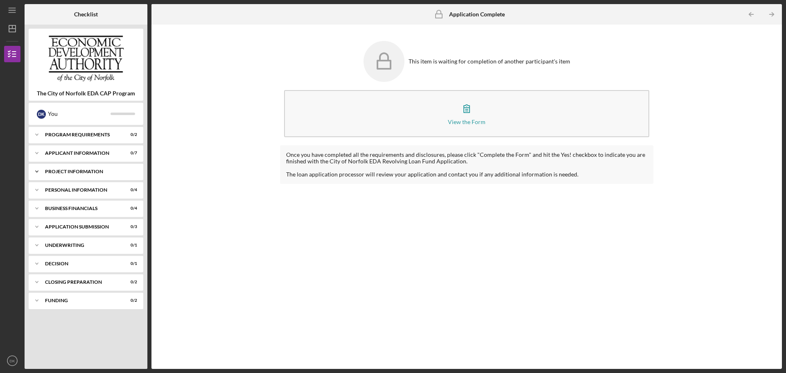
click at [81, 167] on div "Icon/Expander PROJECT INFORMATION 0 / 5" at bounding box center [86, 171] width 115 height 16
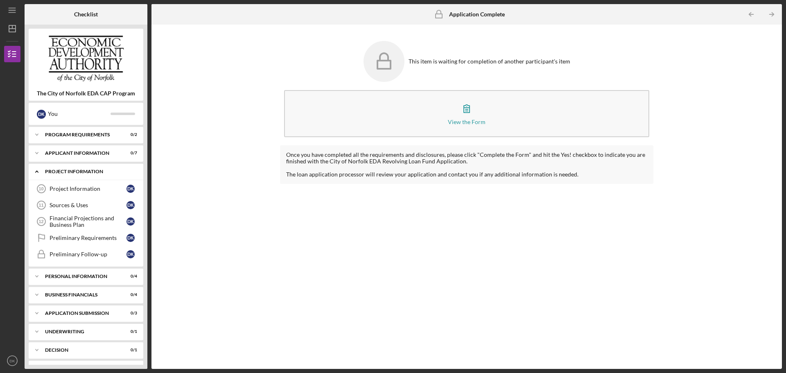
click at [81, 167] on div "Icon/Expander PROJECT INFORMATION 0 / 5" at bounding box center [86, 171] width 115 height 17
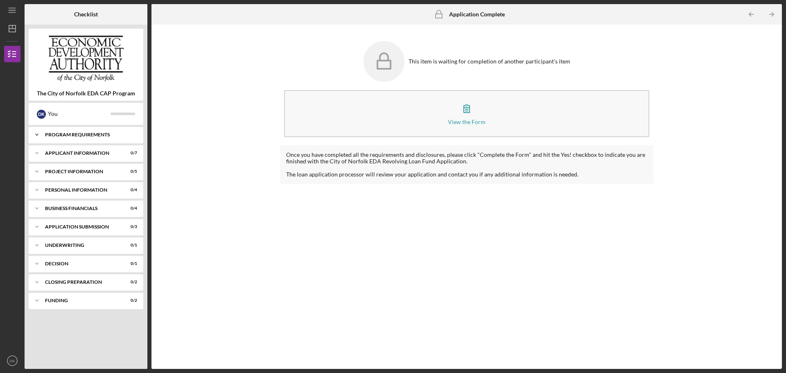
click at [83, 137] on div "Icon/Expander Program Requirements 0 / 2" at bounding box center [86, 134] width 115 height 16
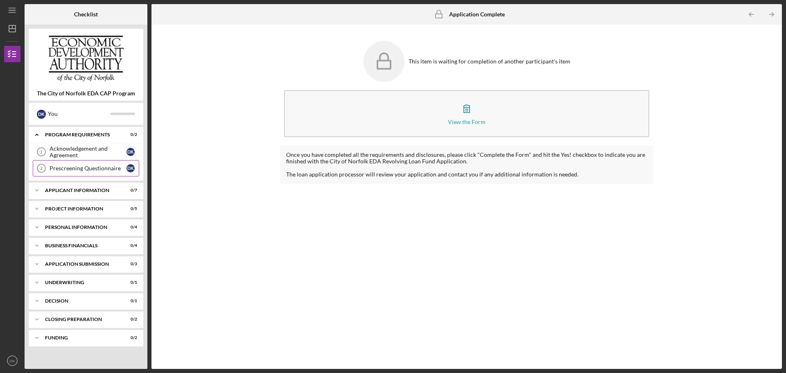
click at [84, 161] on link "Prescreening Questionnaire 2 Prescreening Questionnaire D K" at bounding box center [86, 168] width 106 height 16
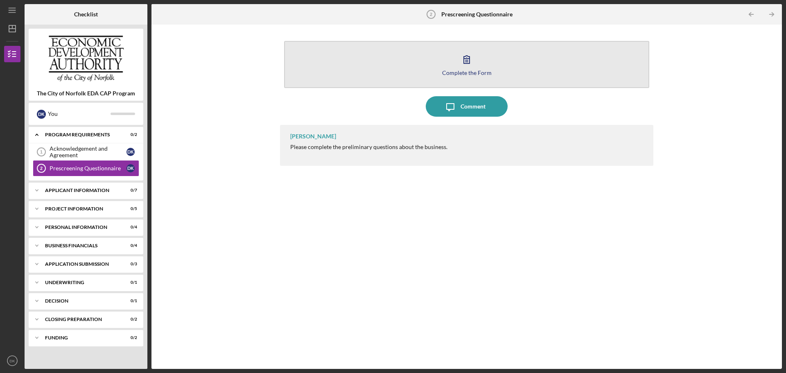
click at [435, 48] on button "Complete the Form Form" at bounding box center [466, 64] width 365 height 47
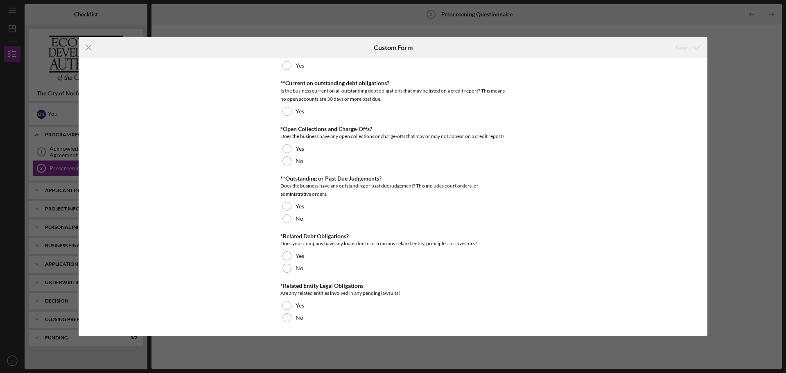
scroll to position [582, 0]
click at [89, 48] on line at bounding box center [88, 47] width 5 height 5
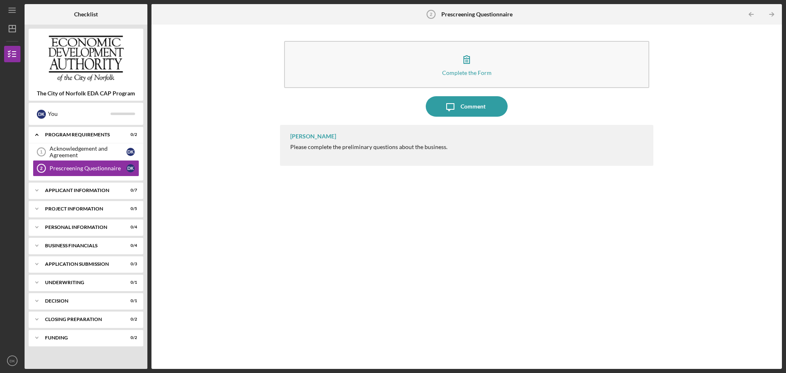
click at [1, 204] on div "Icon/Menu Prescreening Questionnaire 2 Prescreening Questionnaire Checklist The…" at bounding box center [393, 186] width 786 height 373
